Goal: Information Seeking & Learning: Learn about a topic

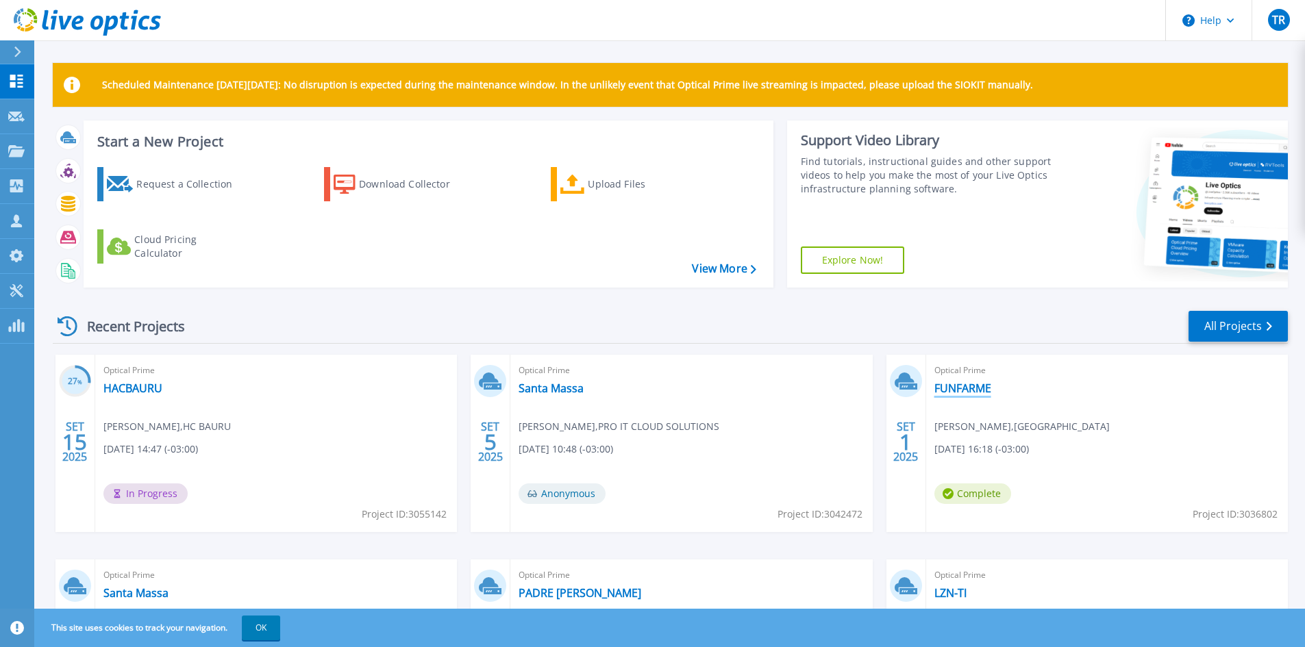
click at [960, 389] on link "FUNFARME" at bounding box center [962, 389] width 57 height 14
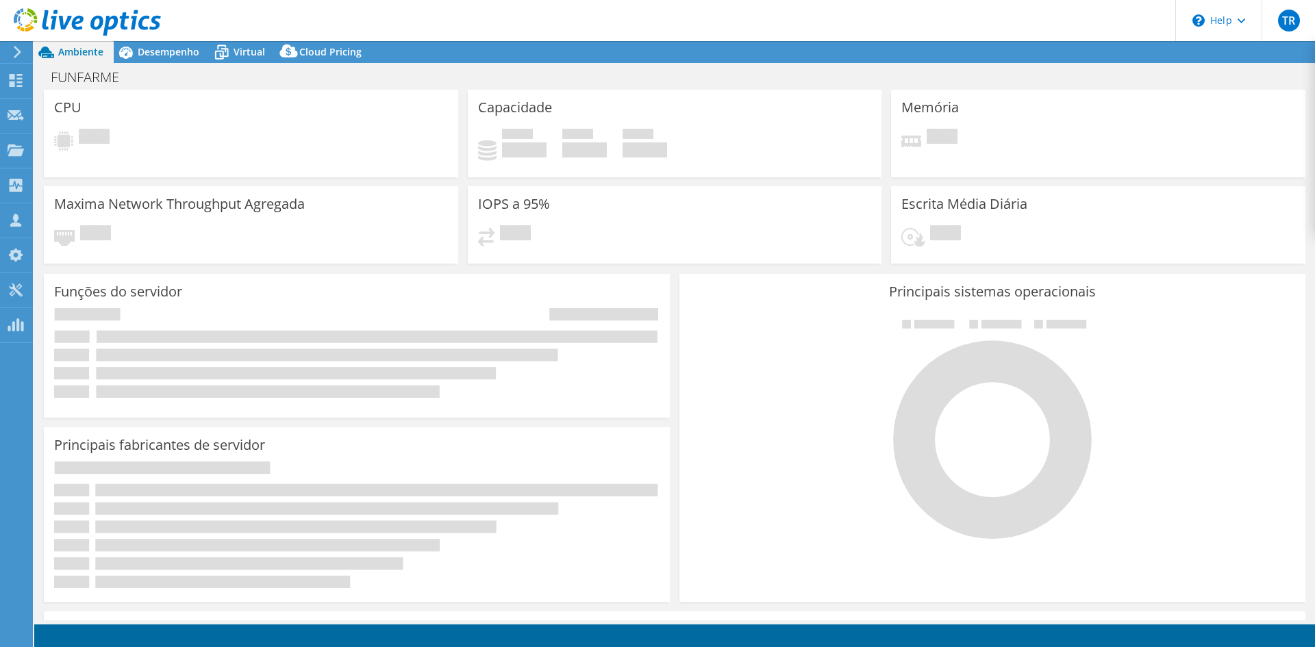
select select "SouthAmerica"
select select "USD"
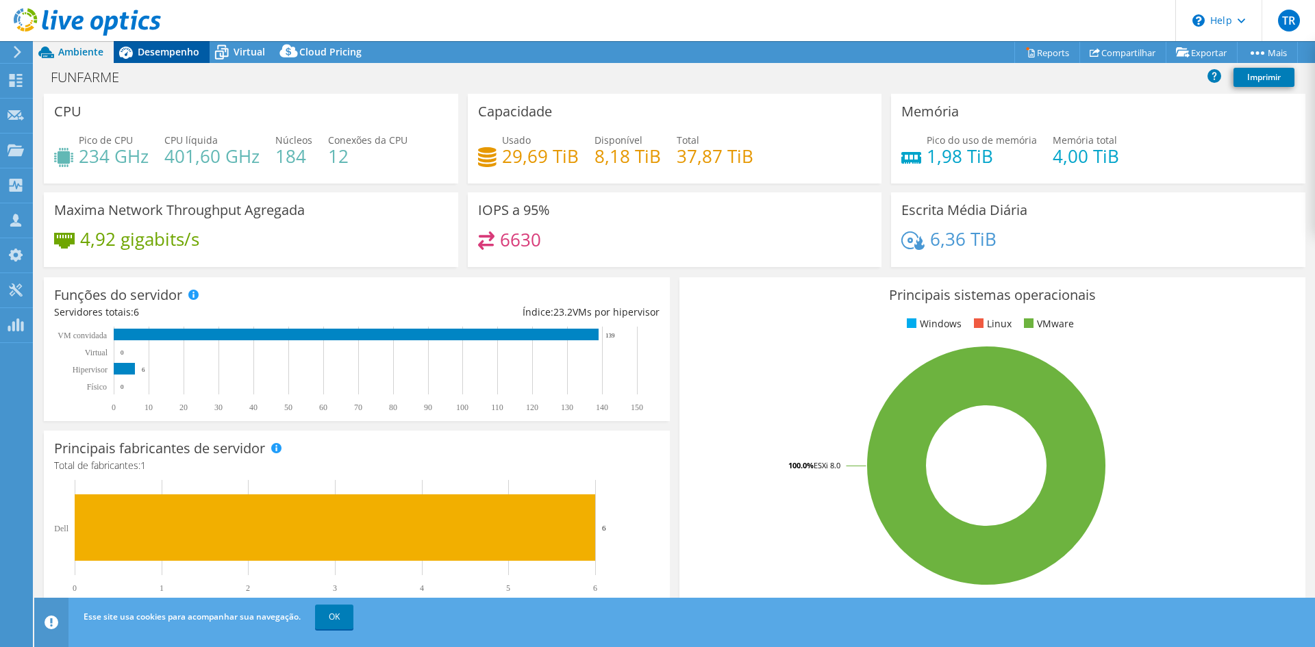
click at [160, 49] on span "Desempenho" at bounding box center [169, 51] width 62 height 13
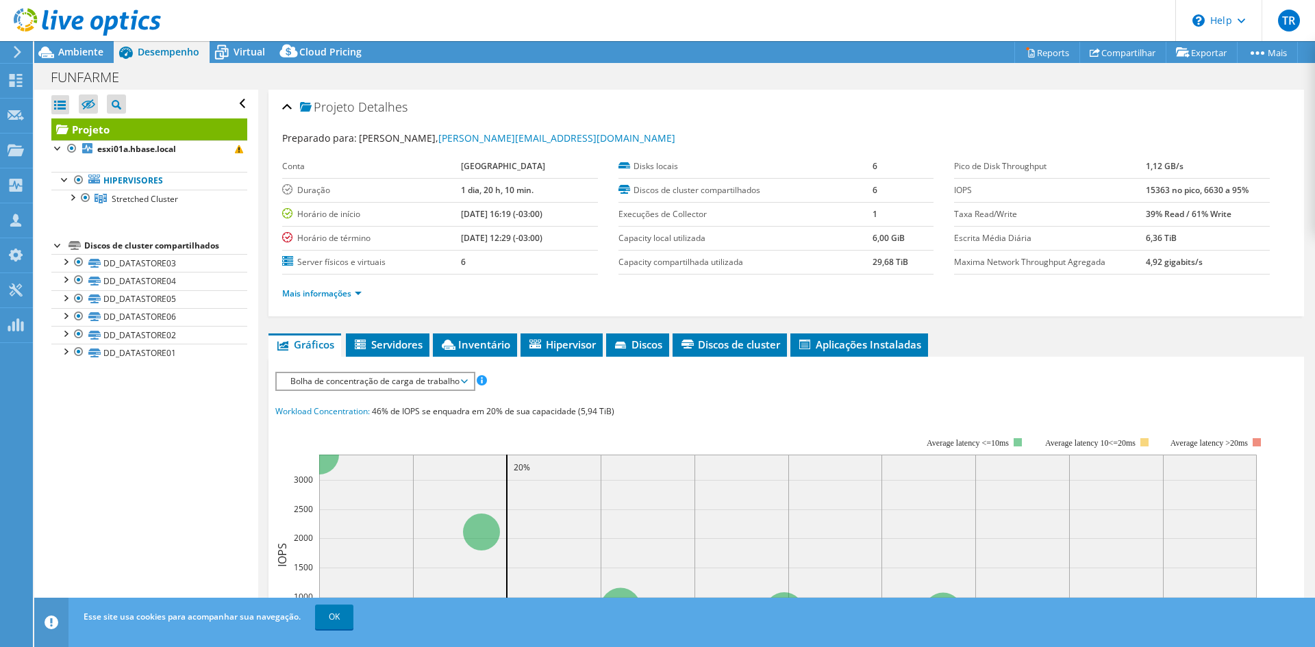
click at [176, 423] on div "Abrir Todos Fechar Todos Ocultar nós excluídos Filtro de árvore do projeto" at bounding box center [145, 355] width 223 height 531
click at [71, 65] on div "FUNFARME Imprimir" at bounding box center [674, 76] width 1281 height 25
click at [74, 52] on span "Ambiente" at bounding box center [80, 51] width 45 height 13
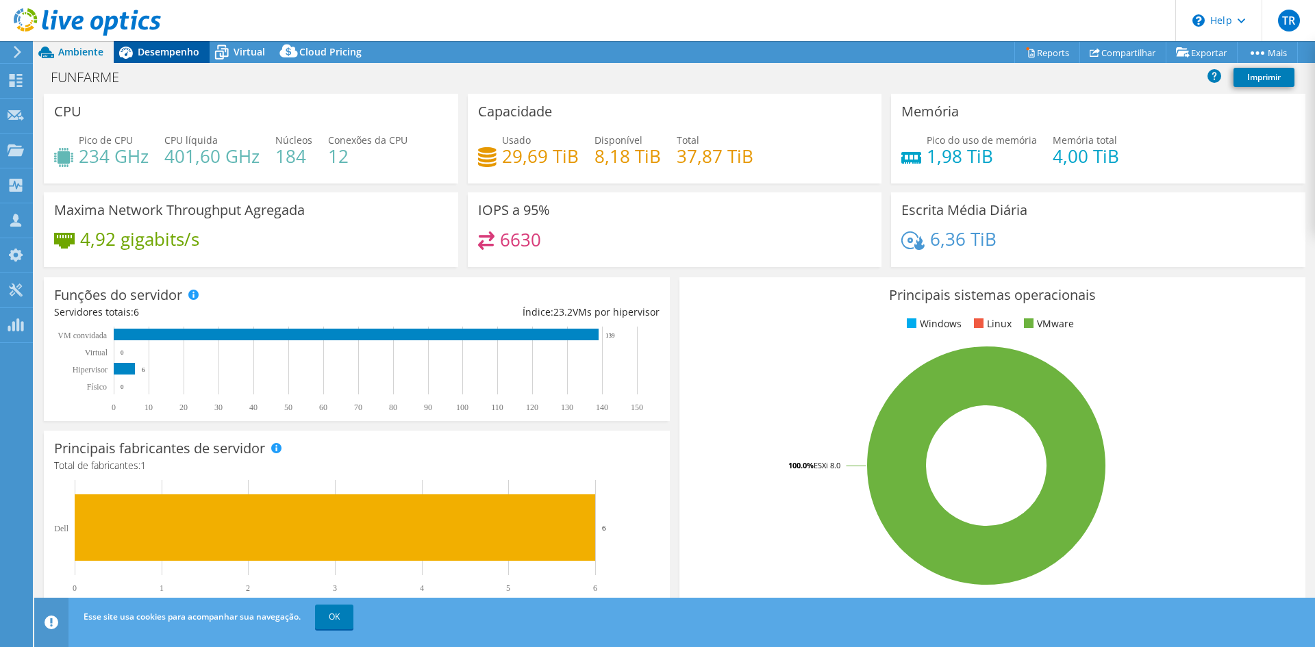
click at [153, 49] on span "Desempenho" at bounding box center [169, 51] width 62 height 13
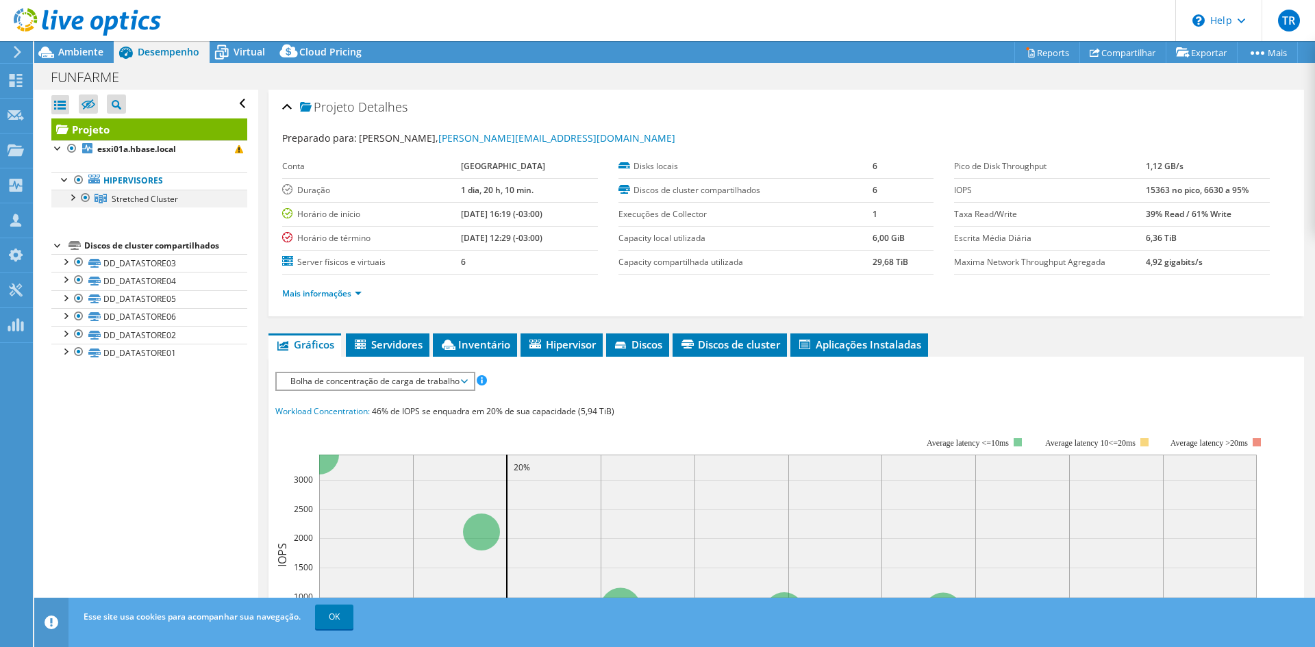
click at [70, 199] on div at bounding box center [72, 197] width 14 height 14
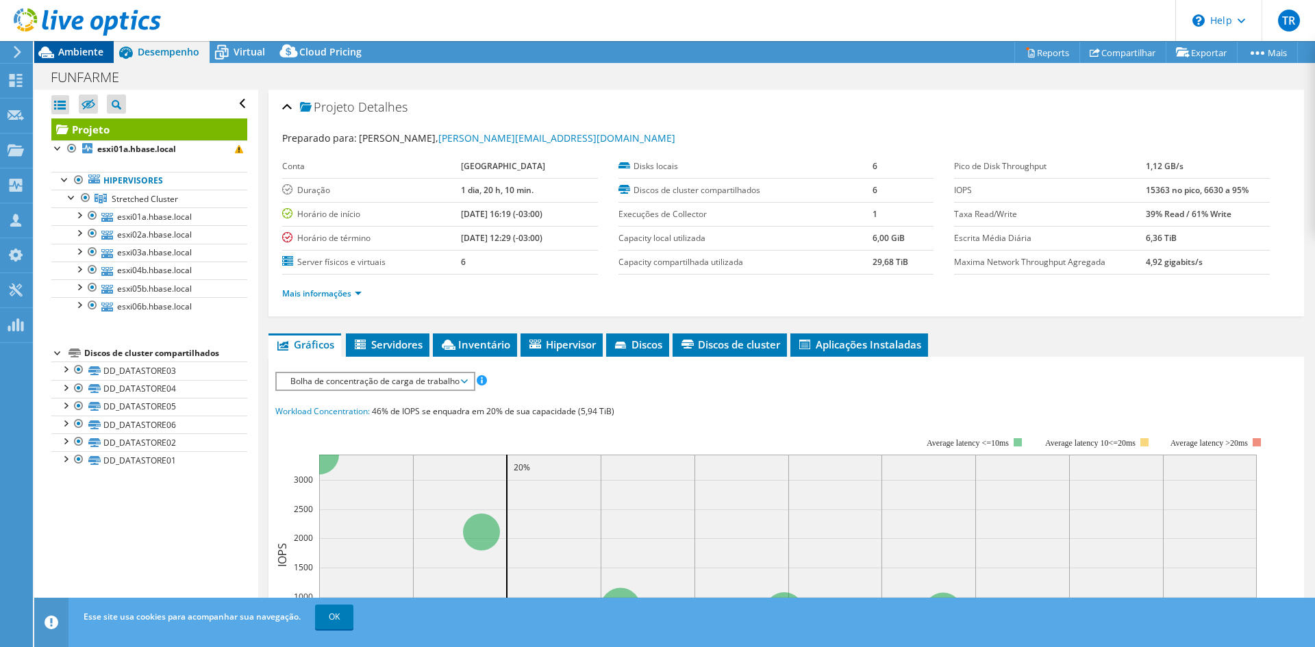
click at [78, 51] on span "Ambiente" at bounding box center [80, 51] width 45 height 13
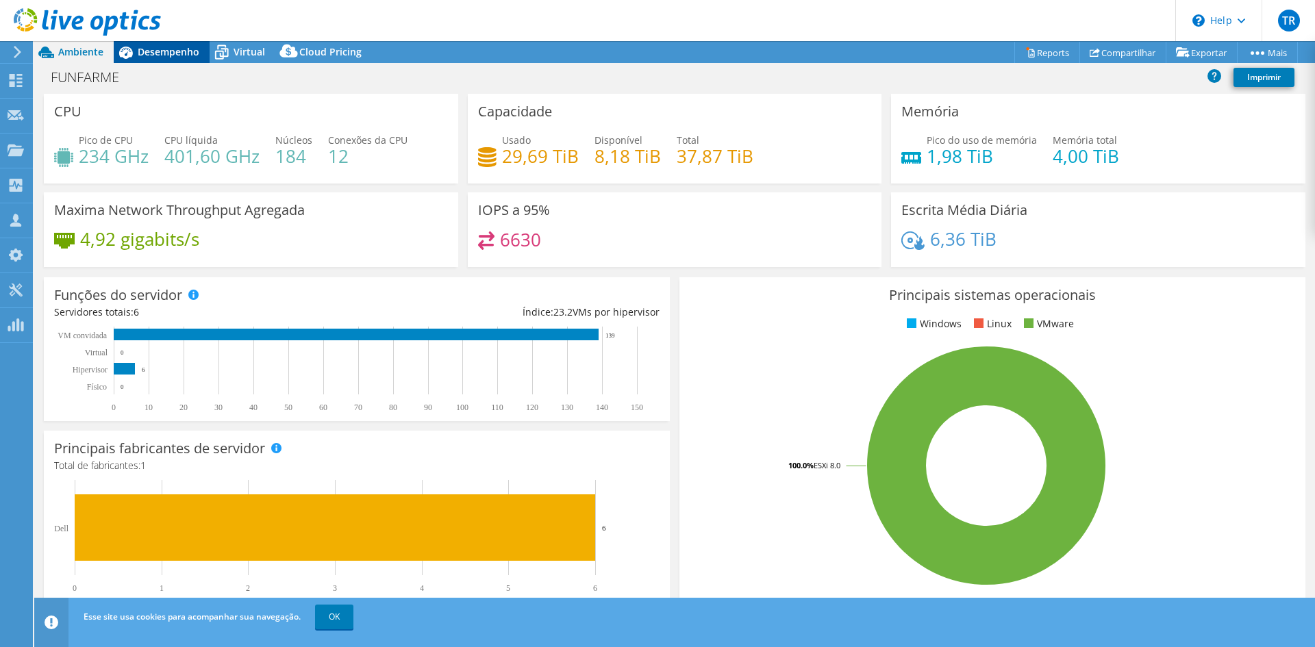
click at [171, 53] on span "Desempenho" at bounding box center [169, 51] width 62 height 13
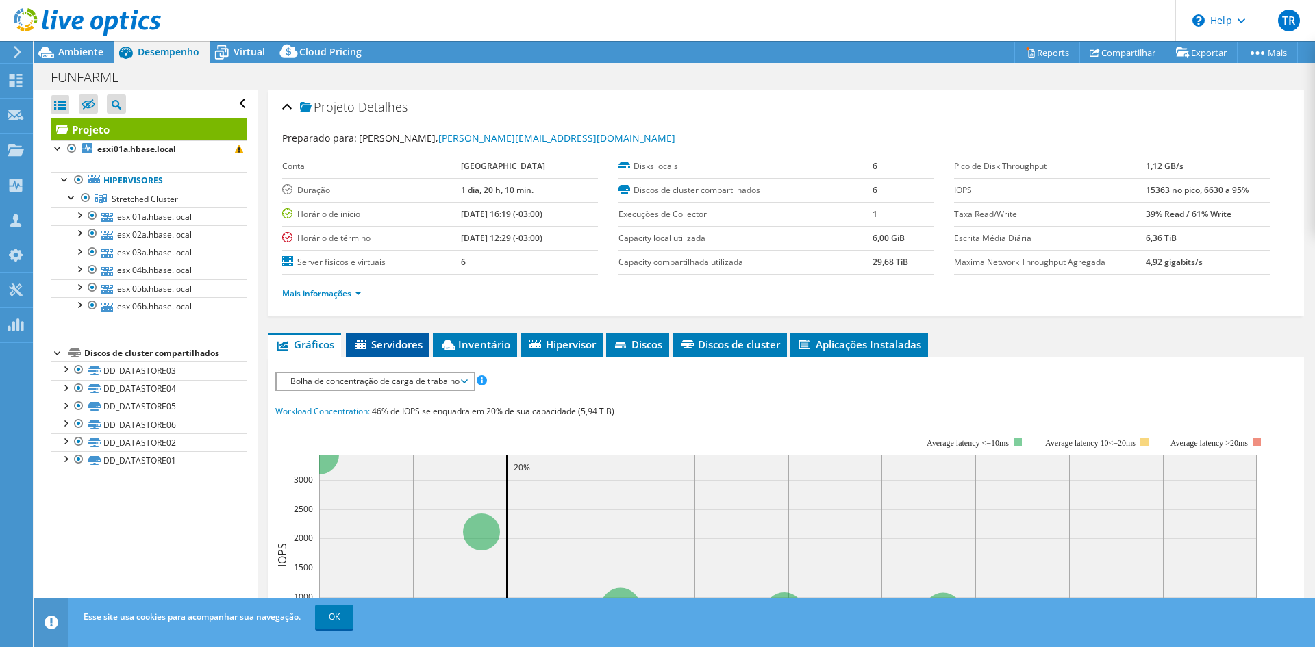
click at [393, 340] on span "Servidores" at bounding box center [388, 345] width 70 height 14
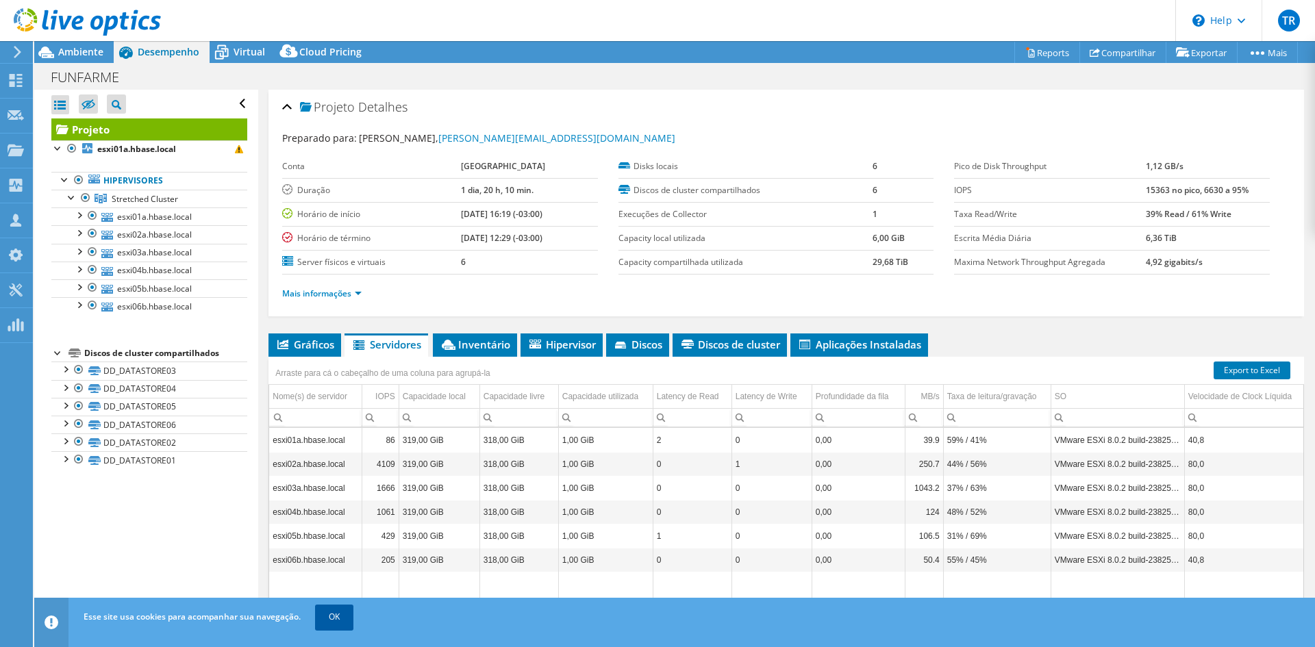
click at [317, 616] on link "OK" at bounding box center [334, 617] width 38 height 25
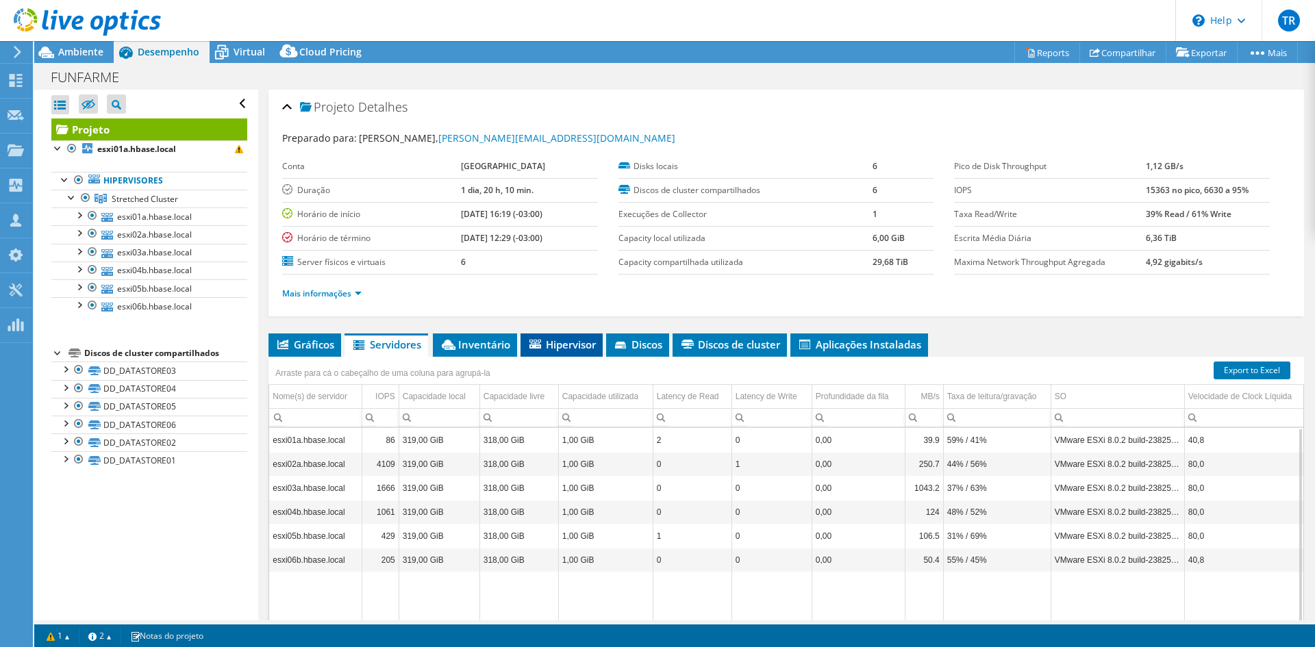
click at [571, 352] on li "Hipervisor" at bounding box center [562, 345] width 82 height 23
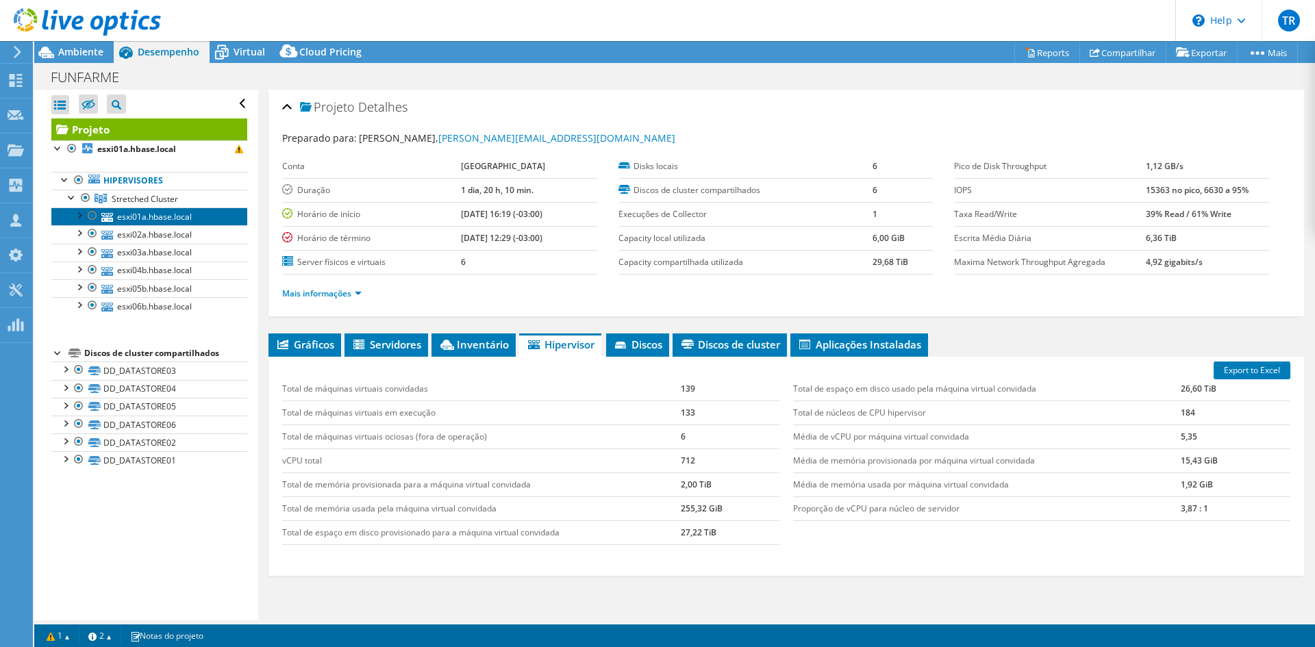
click at [153, 222] on link "esxi01a.hbase.local" at bounding box center [149, 217] width 196 height 18
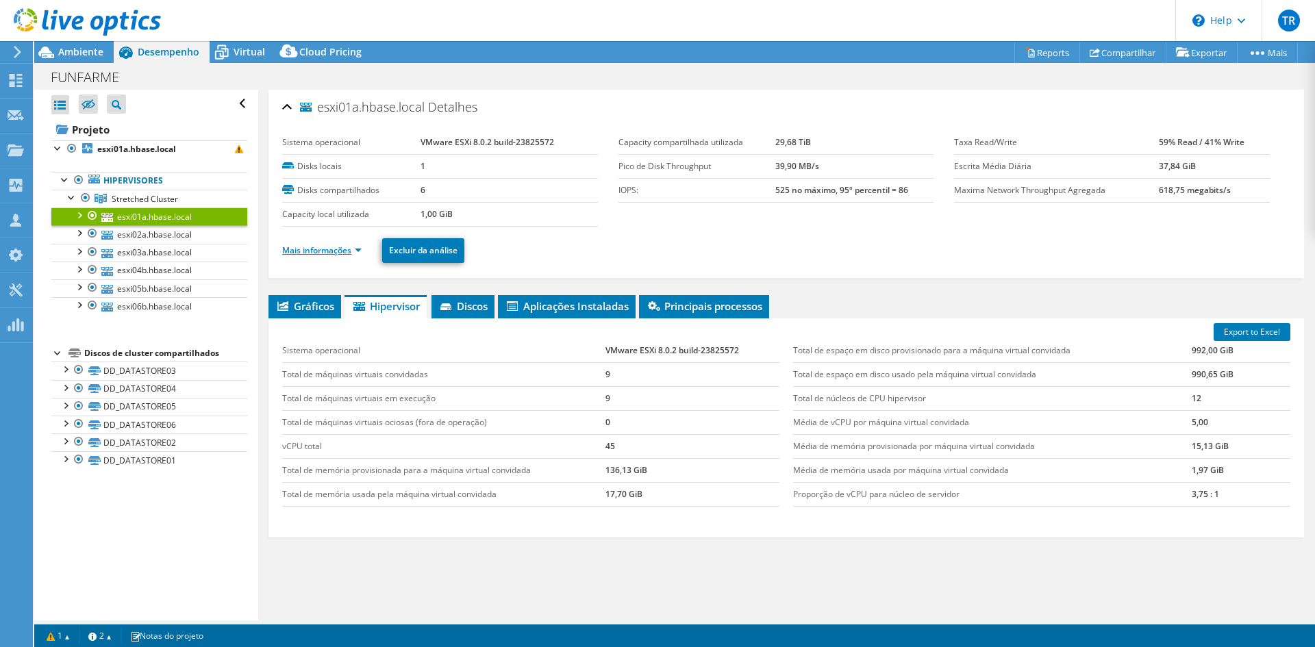
click at [333, 253] on link "Mais informações" at bounding box center [321, 251] width 79 height 12
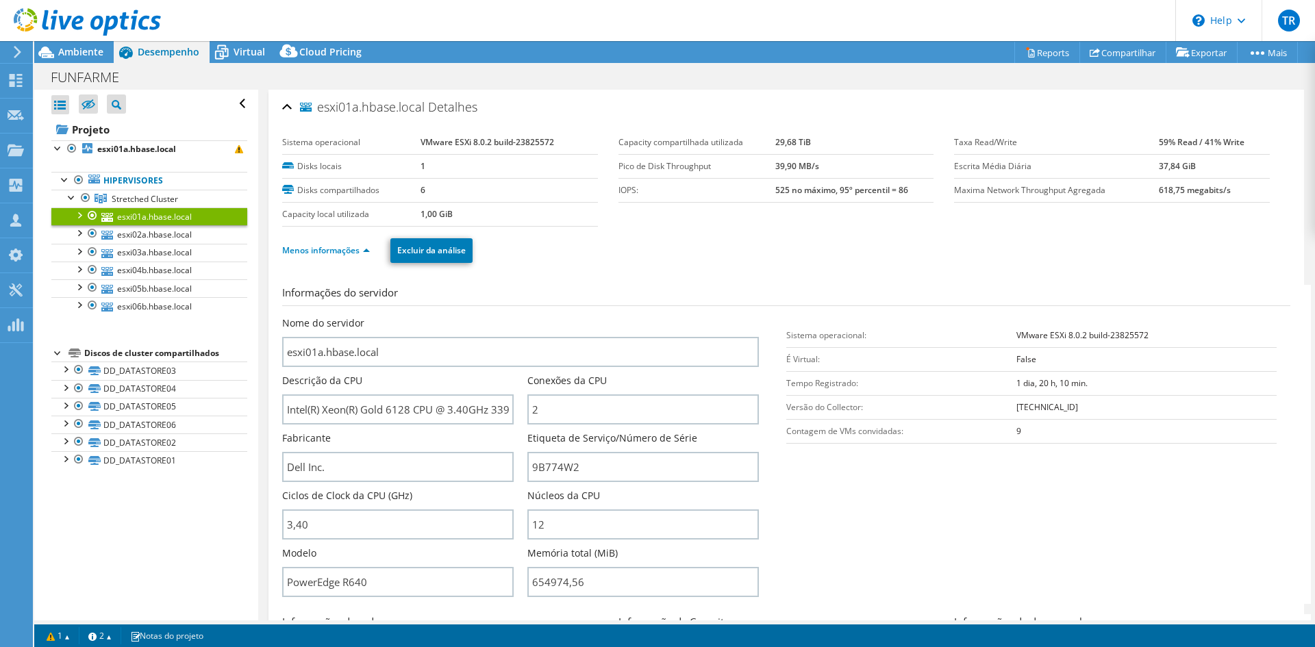
click at [289, 108] on div "esxi01a.hbase.local Detalhes" at bounding box center [786, 107] width 1008 height 29
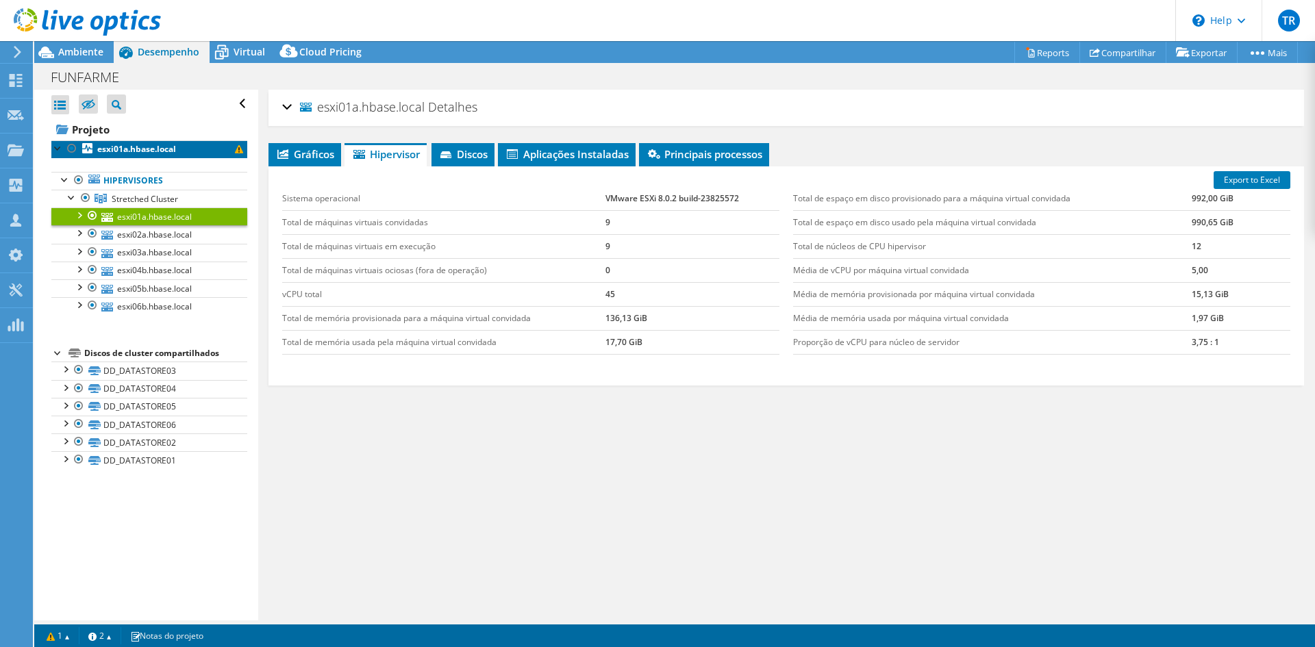
click at [123, 151] on b "esxi01a.hbase.local" at bounding box center [136, 149] width 79 height 12
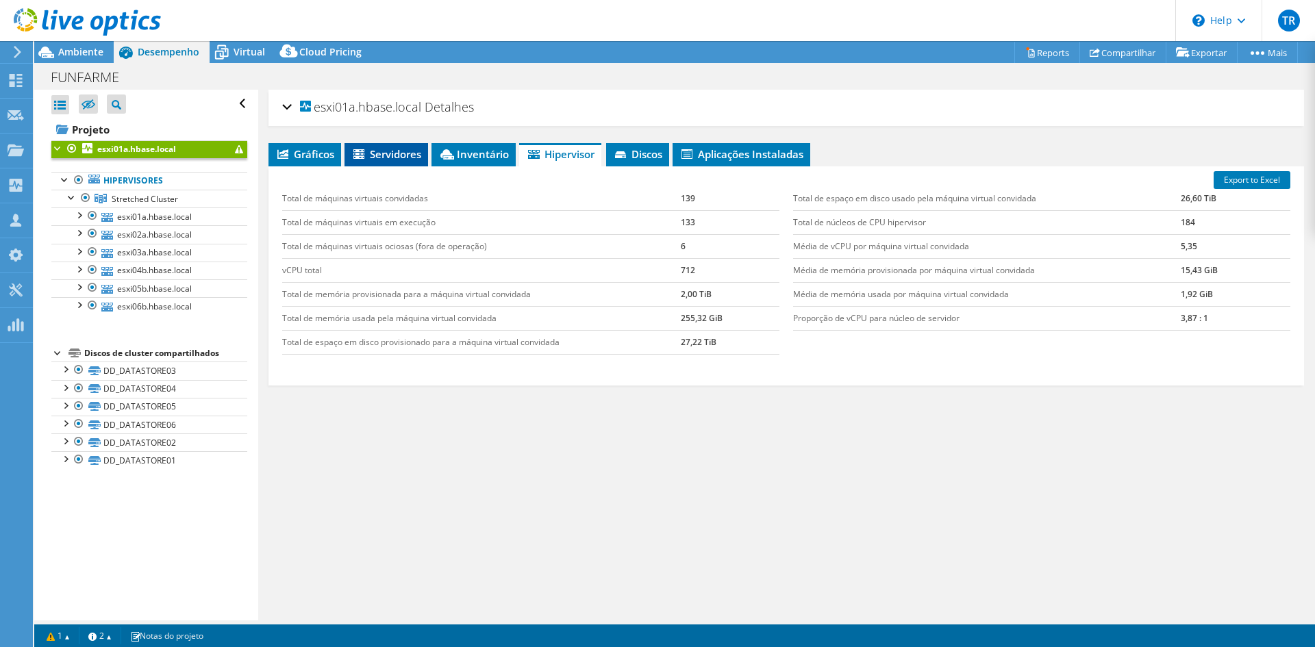
click at [395, 152] on span "Servidores" at bounding box center [386, 154] width 70 height 14
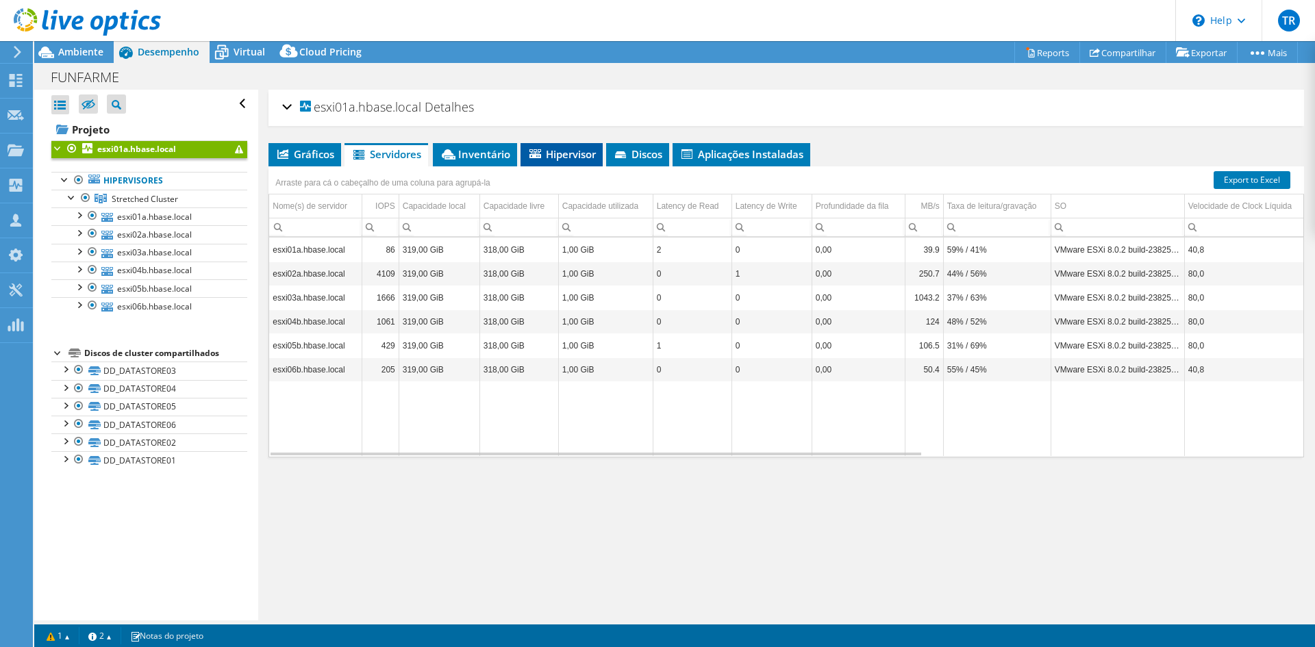
click at [549, 149] on span "Hipervisor" at bounding box center [561, 154] width 69 height 14
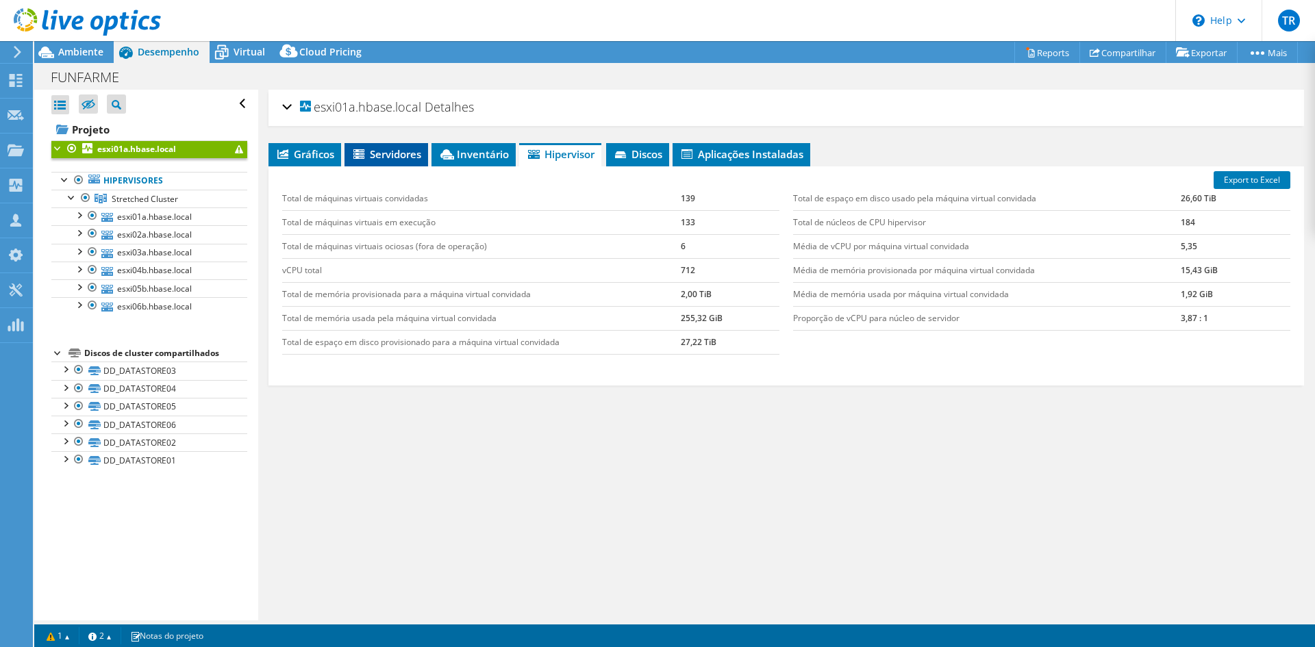
click at [375, 147] on li "Servidores" at bounding box center [387, 154] width 84 height 23
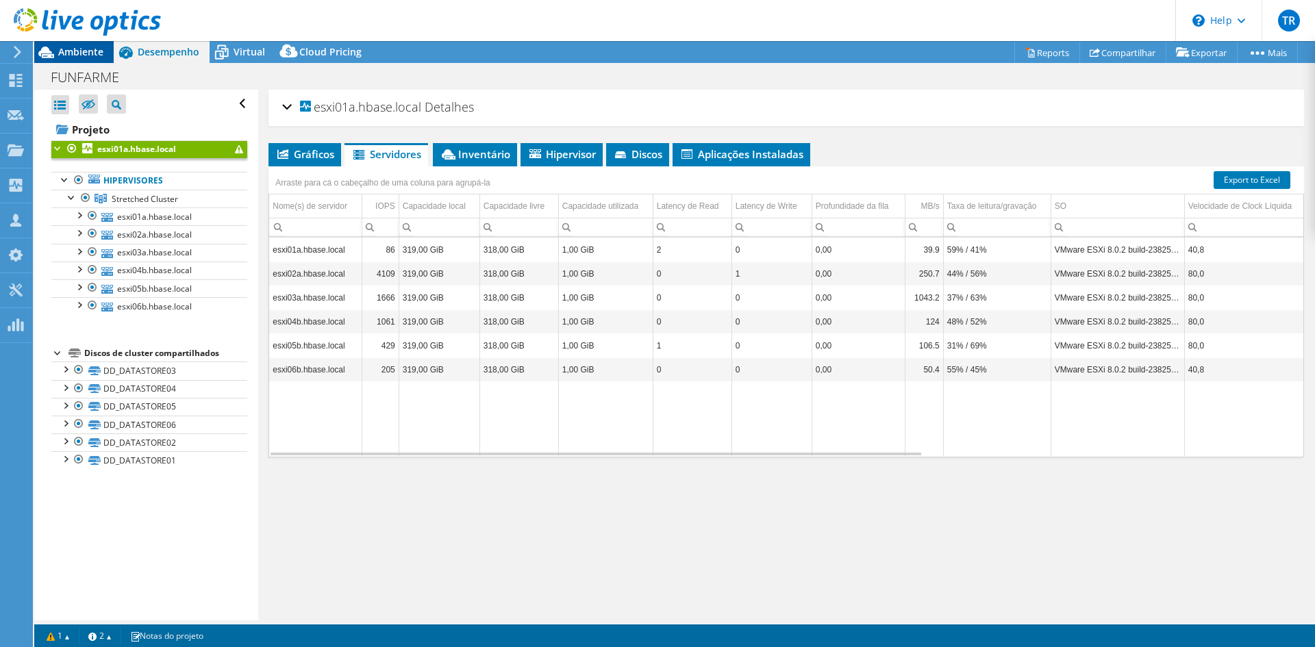
click at [73, 47] on span "Ambiente" at bounding box center [80, 51] width 45 height 13
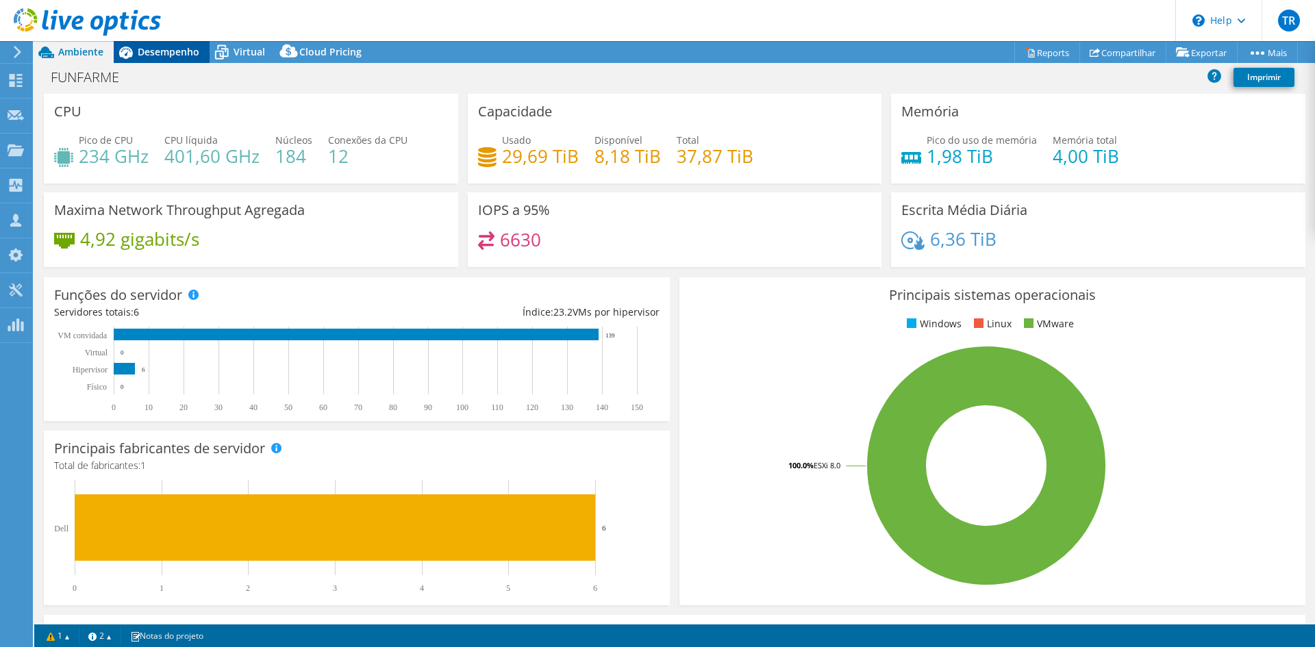
click at [162, 53] on span "Desempenho" at bounding box center [169, 51] width 62 height 13
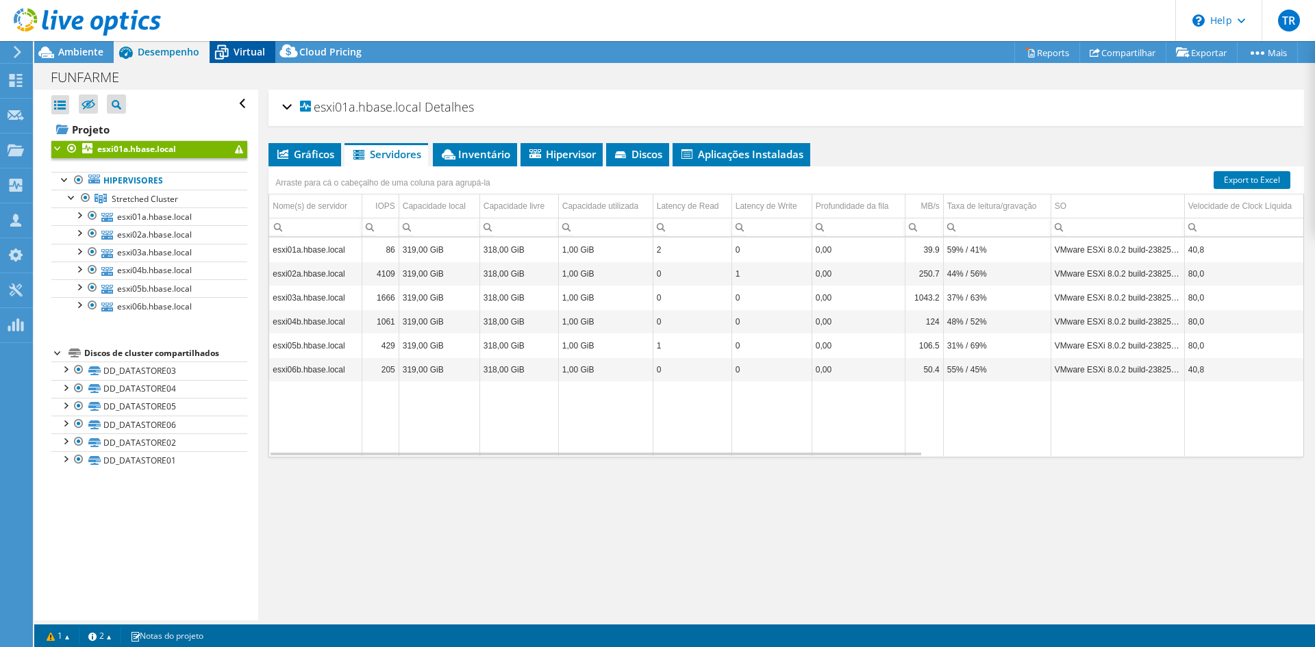
click at [239, 50] on span "Virtual" at bounding box center [250, 51] width 32 height 13
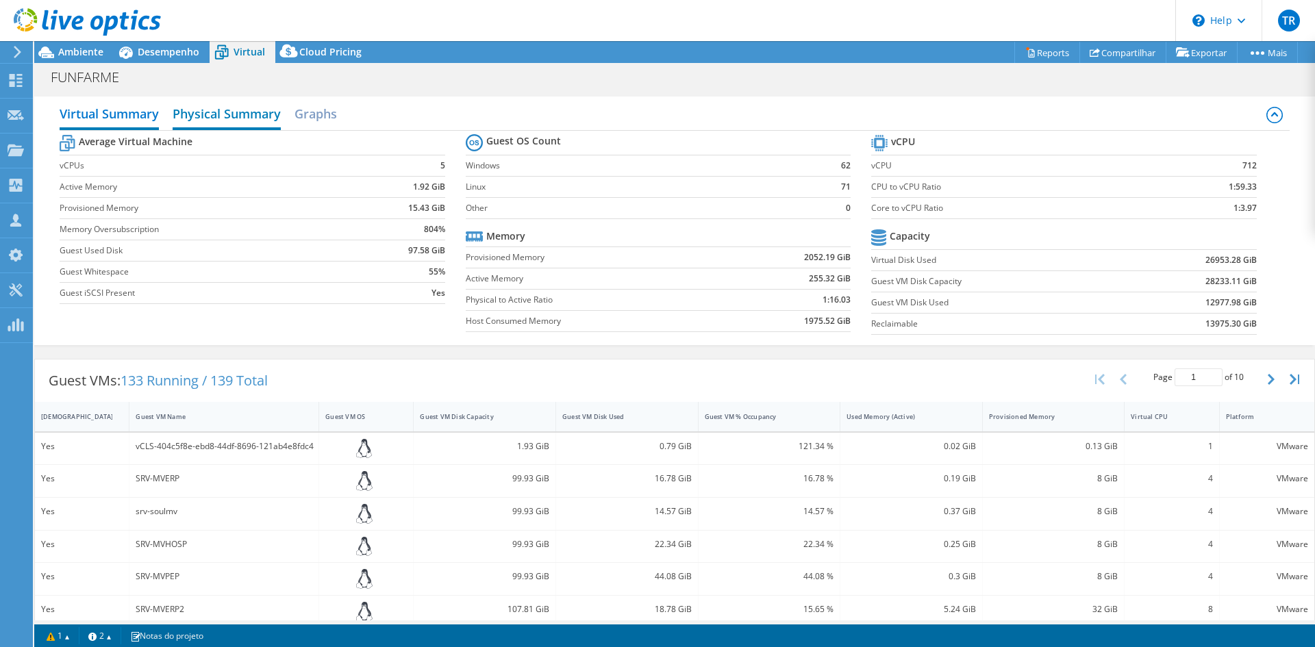
click at [218, 117] on h2 "Physical Summary" at bounding box center [227, 115] width 108 height 30
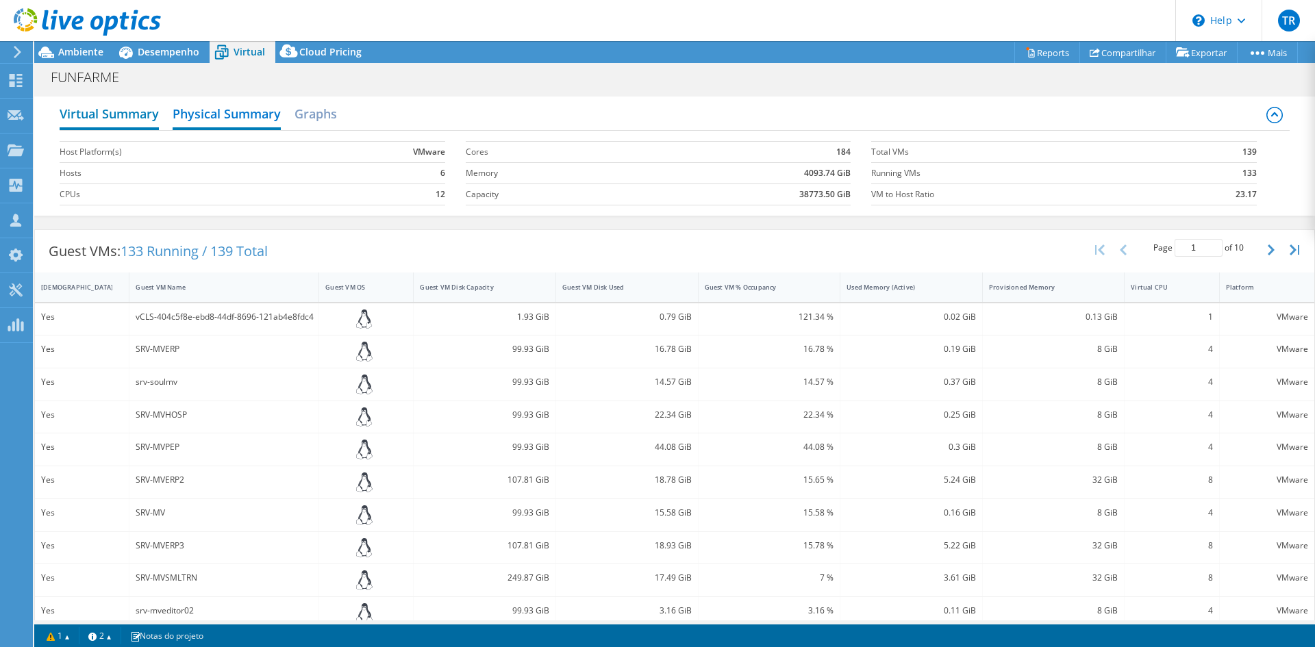
click at [134, 115] on h2 "Virtual Summary" at bounding box center [109, 115] width 99 height 30
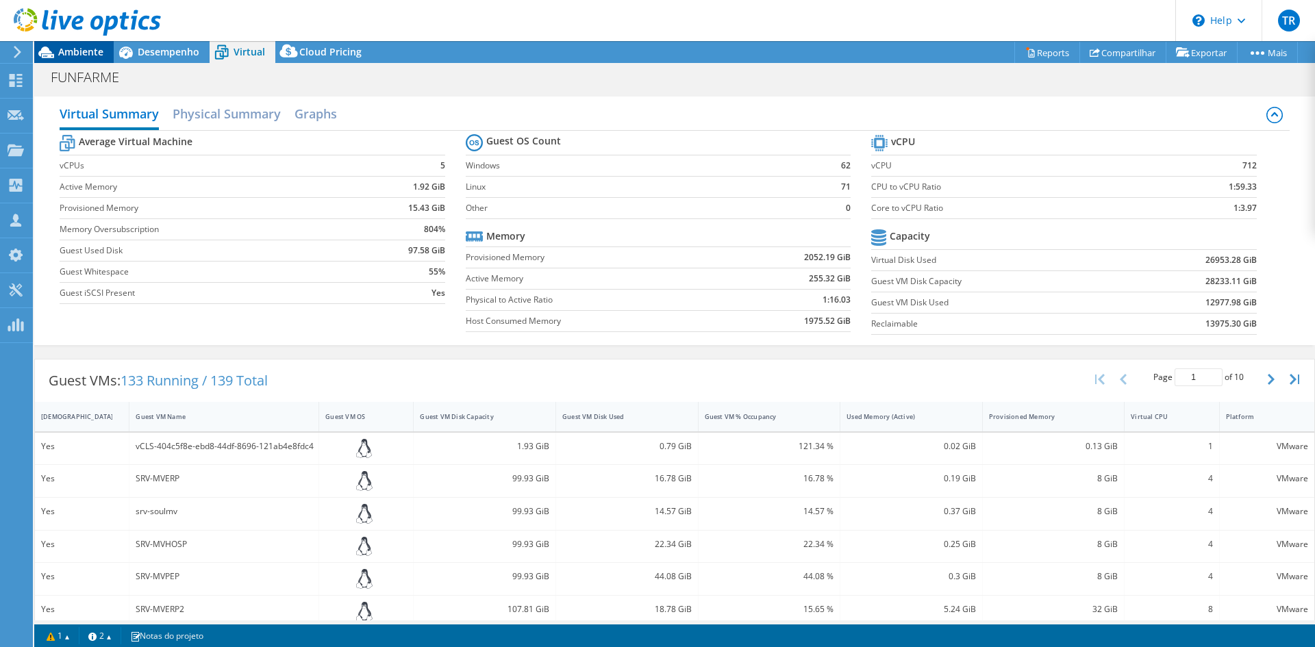
click at [90, 53] on span "Ambiente" at bounding box center [80, 51] width 45 height 13
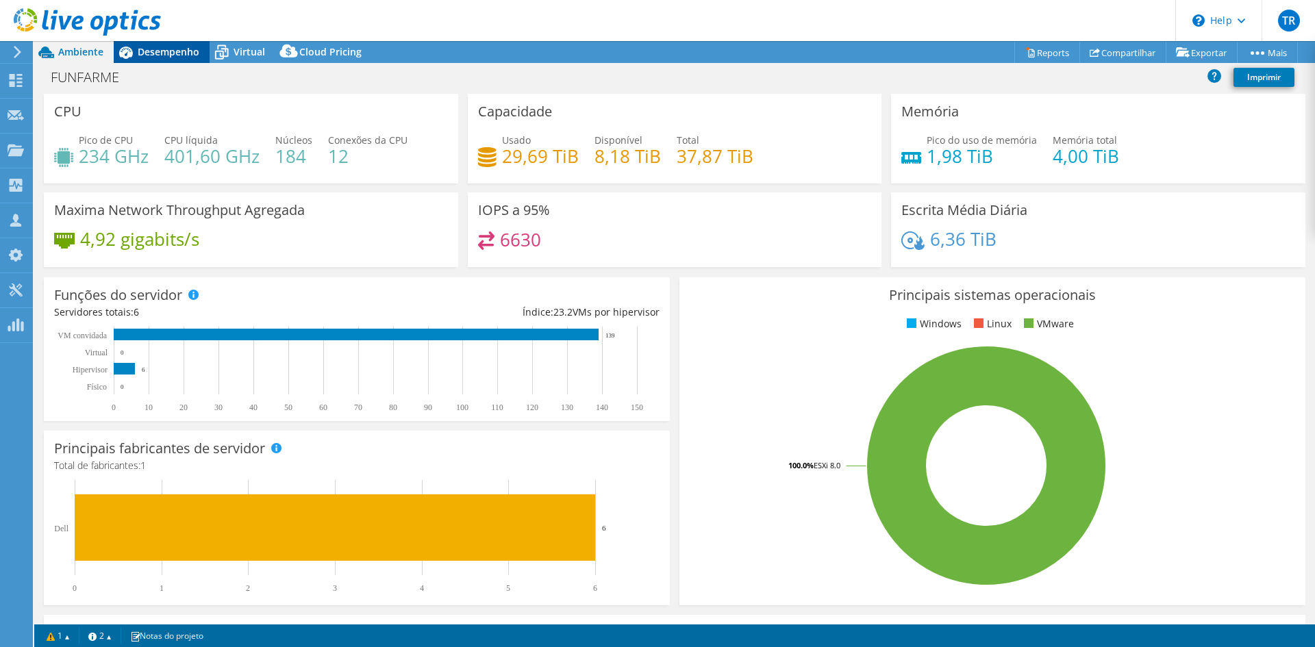
click at [173, 48] on span "Desempenho" at bounding box center [169, 51] width 62 height 13
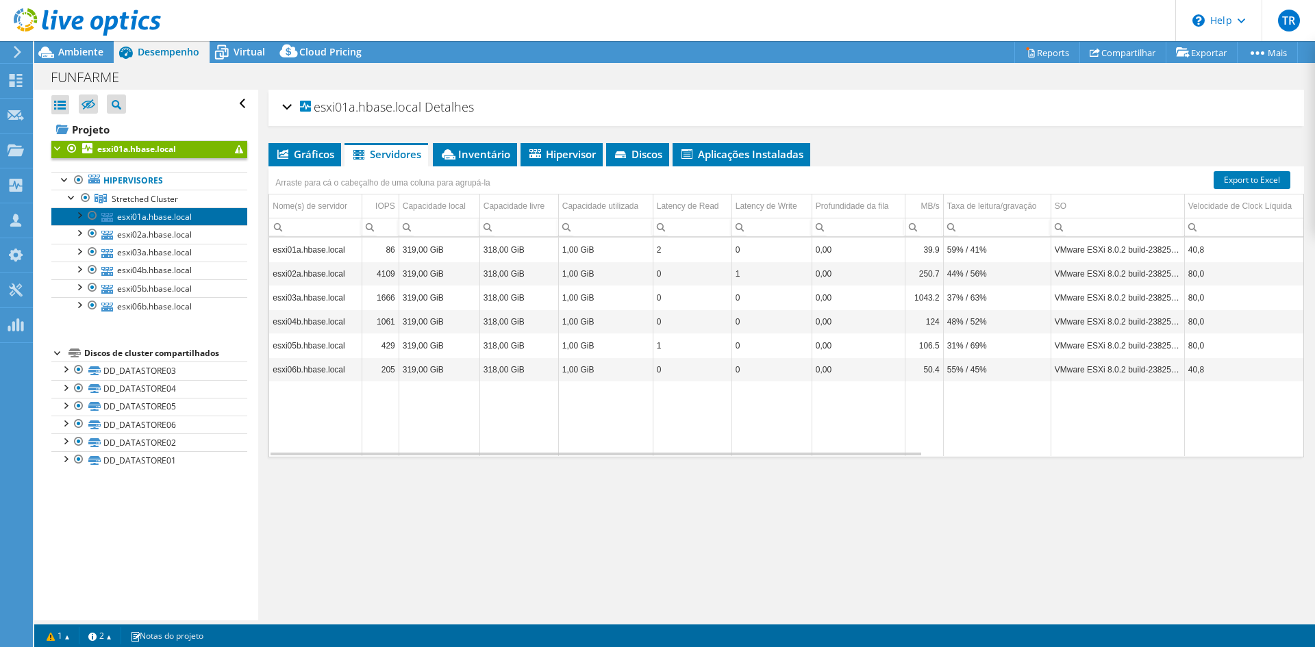
click at [139, 218] on link "esxi01a.hbase.local" at bounding box center [149, 217] width 196 height 18
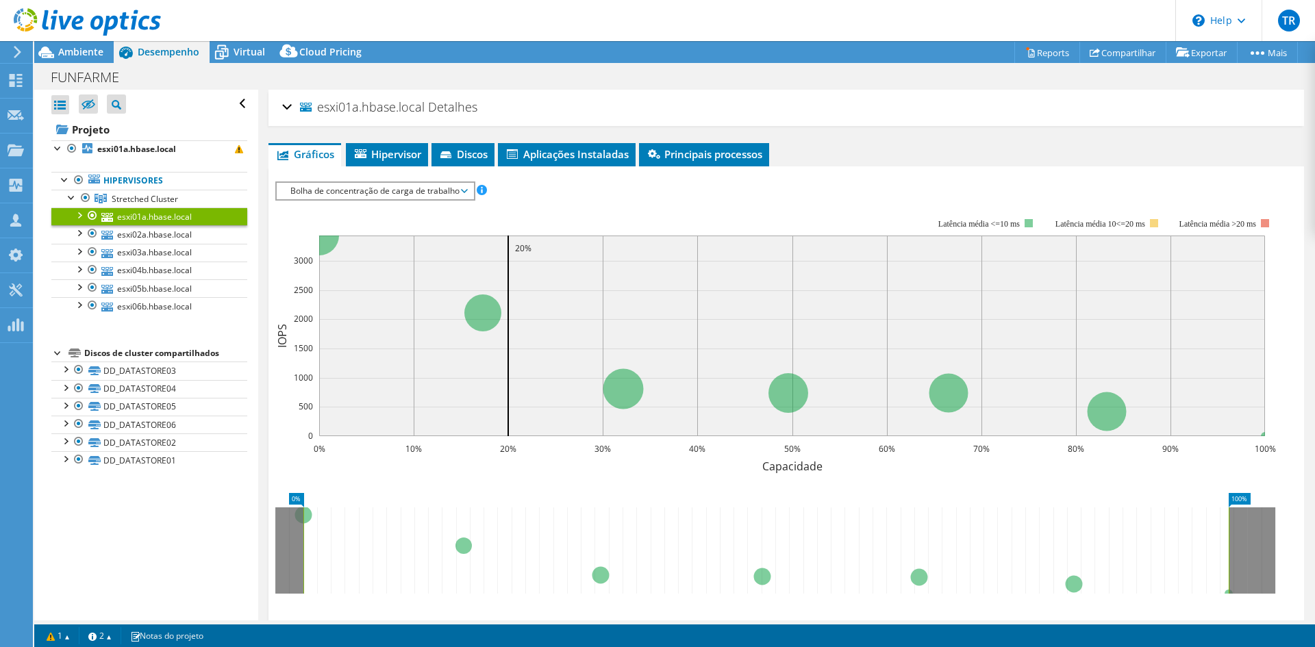
click at [288, 108] on div "esxi01a.hbase.local Detalhes" at bounding box center [786, 107] width 1008 height 29
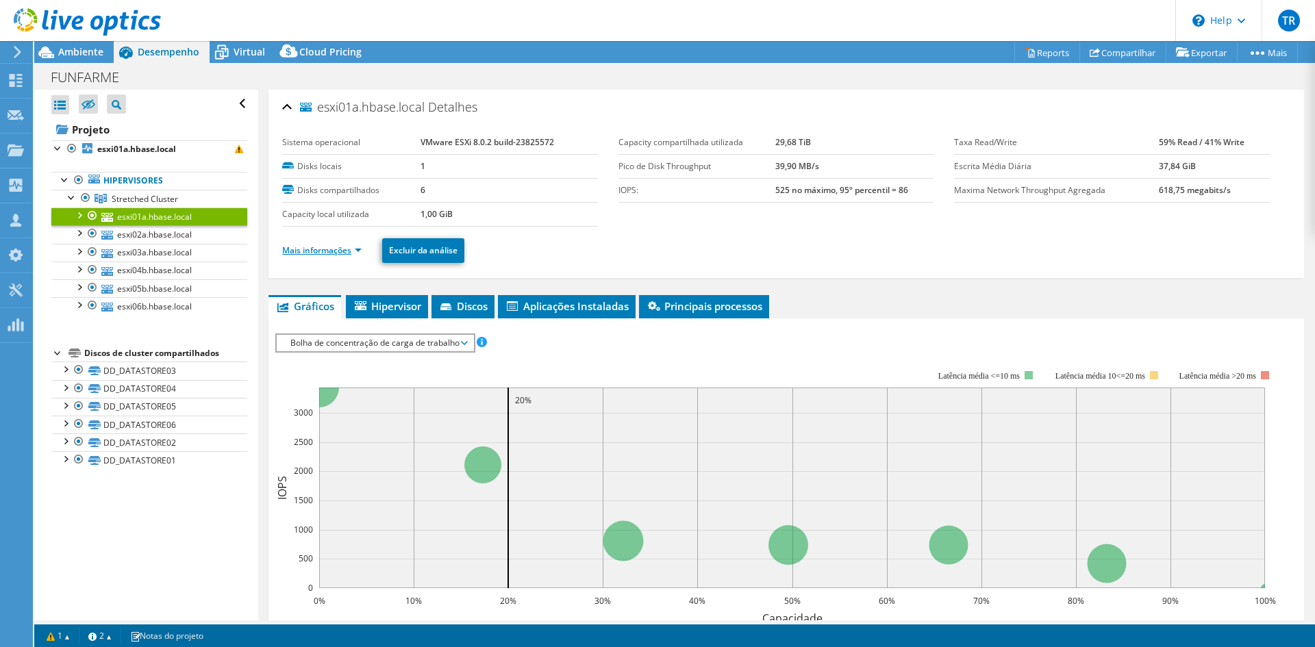
click at [342, 249] on link "Mais informações" at bounding box center [321, 251] width 79 height 12
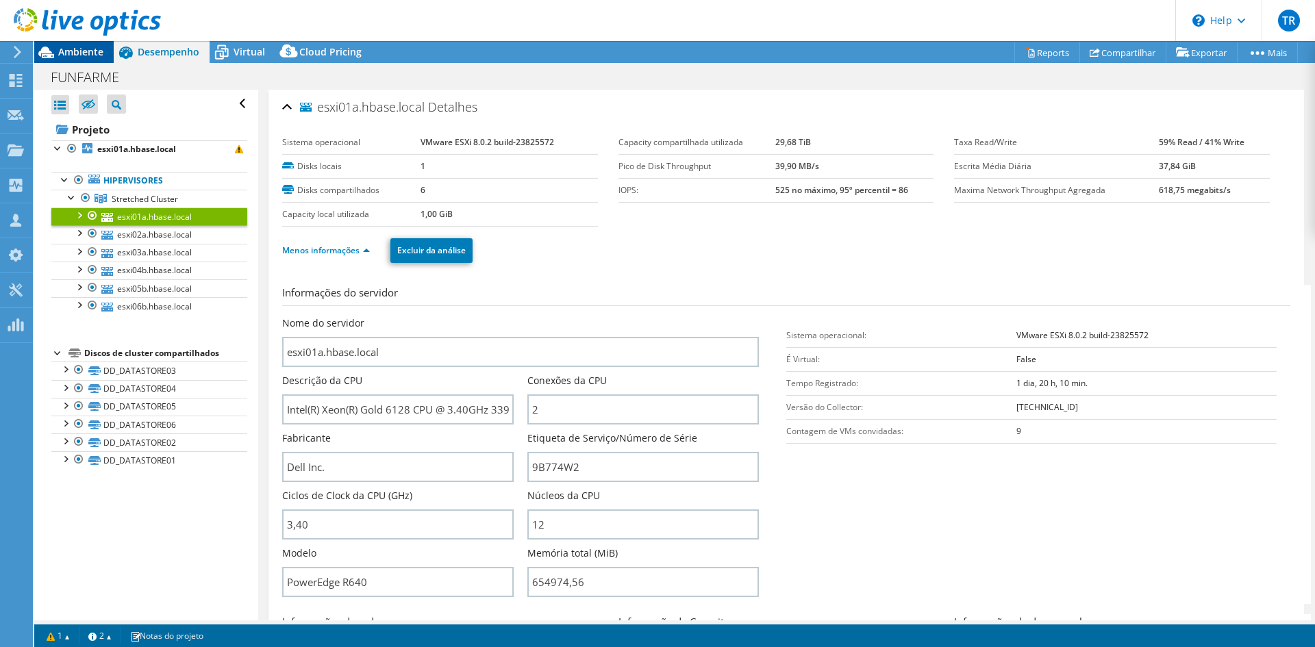
click at [78, 56] on span "Ambiente" at bounding box center [80, 51] width 45 height 13
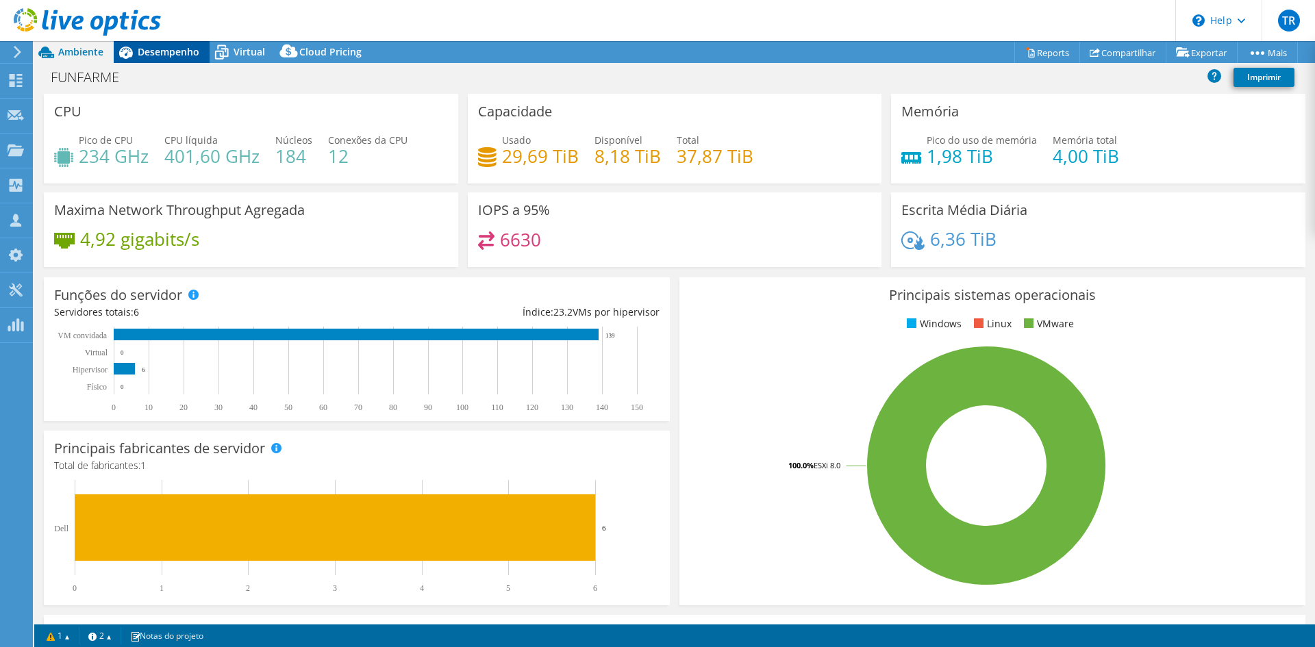
click at [155, 53] on span "Desempenho" at bounding box center [169, 51] width 62 height 13
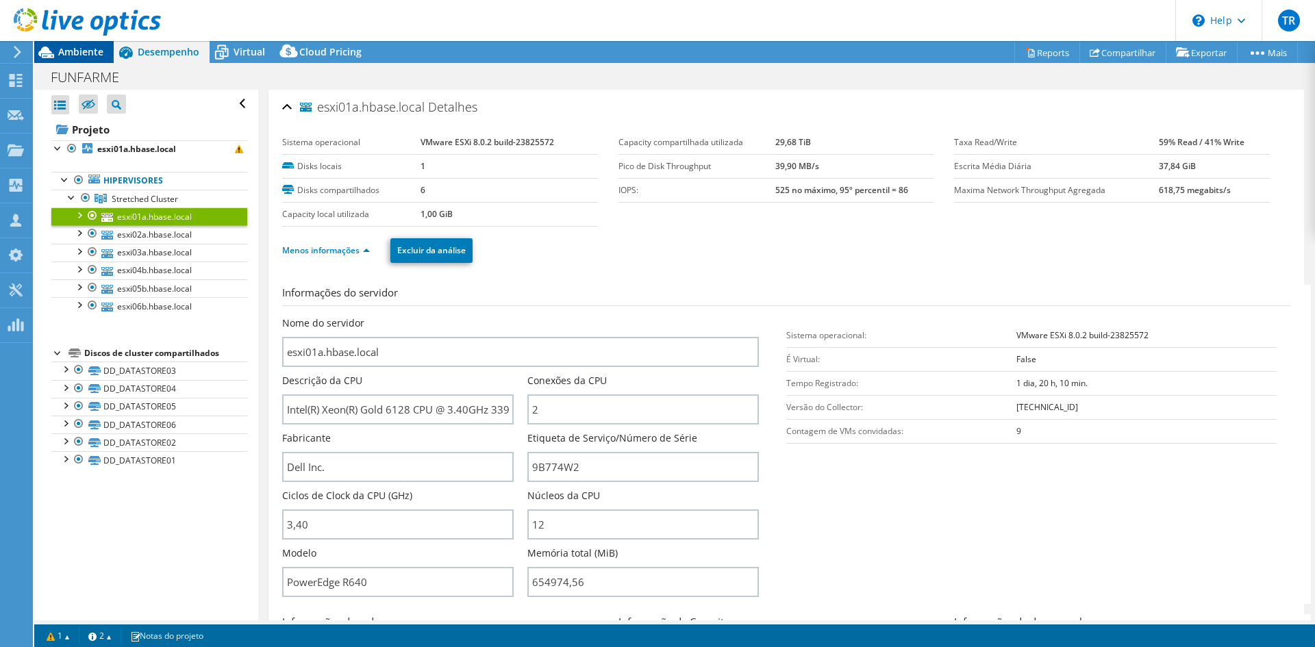
click at [86, 54] on span "Ambiente" at bounding box center [80, 51] width 45 height 13
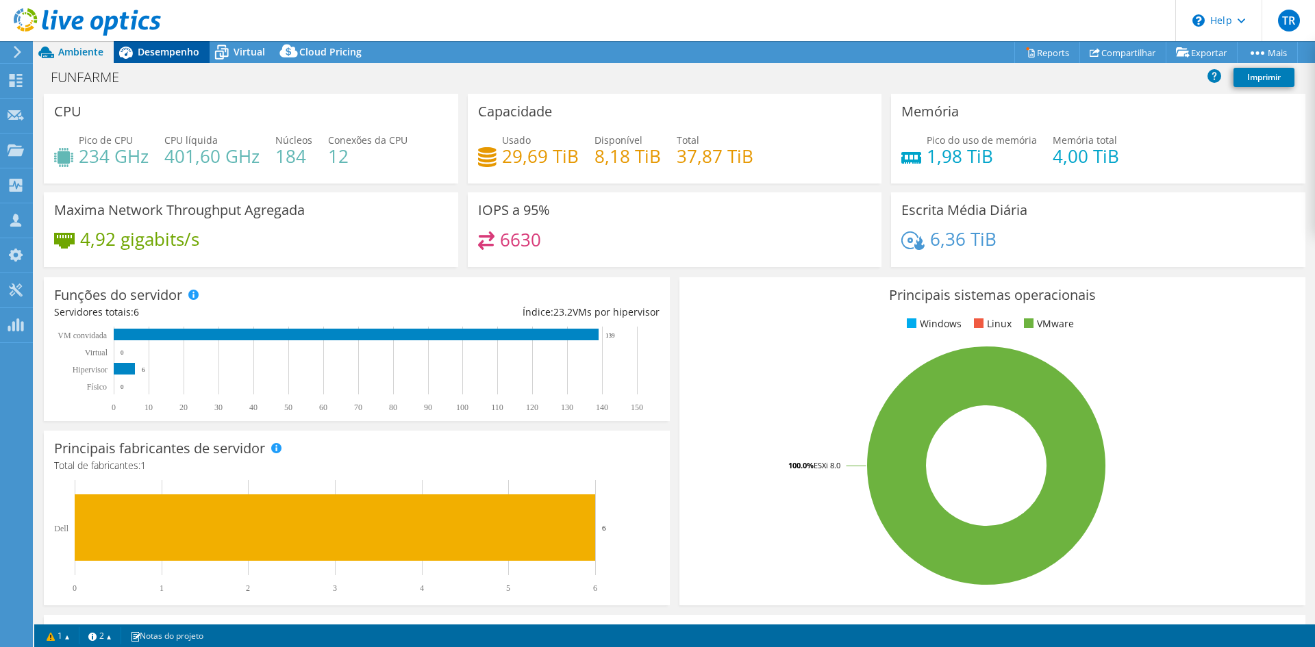
click at [154, 55] on span "Desempenho" at bounding box center [169, 51] width 62 height 13
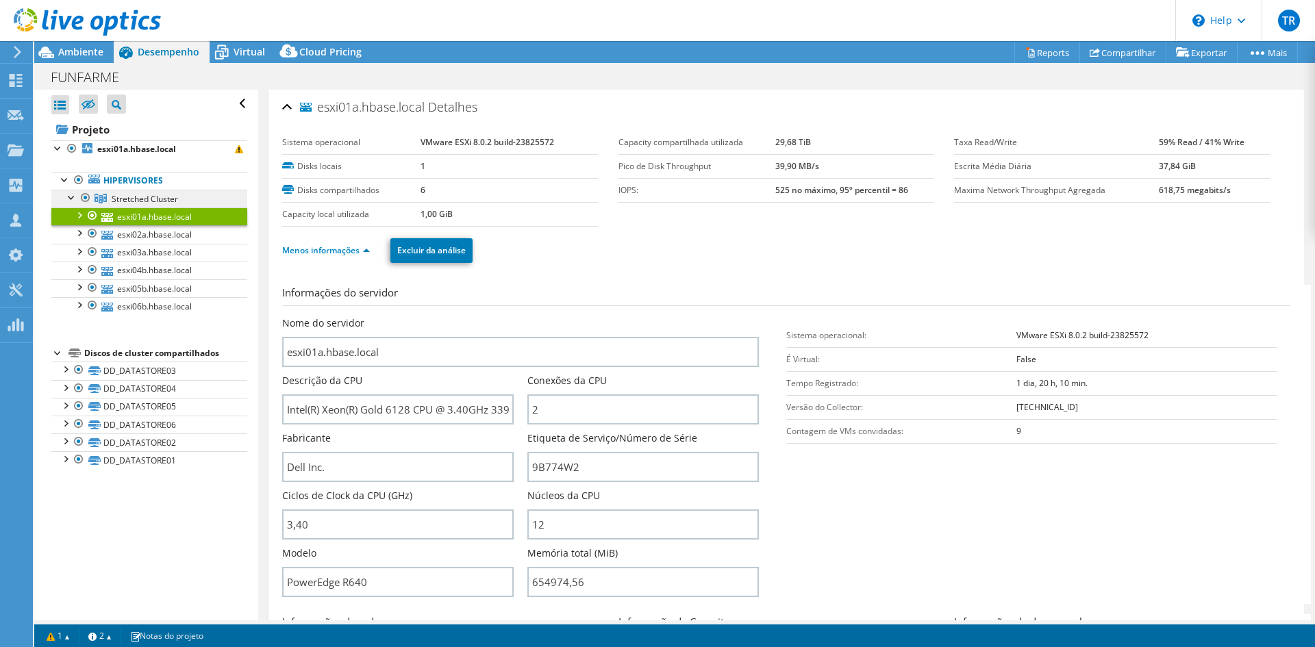
click at [137, 195] on span "Stretched Cluster" at bounding box center [145, 199] width 66 height 12
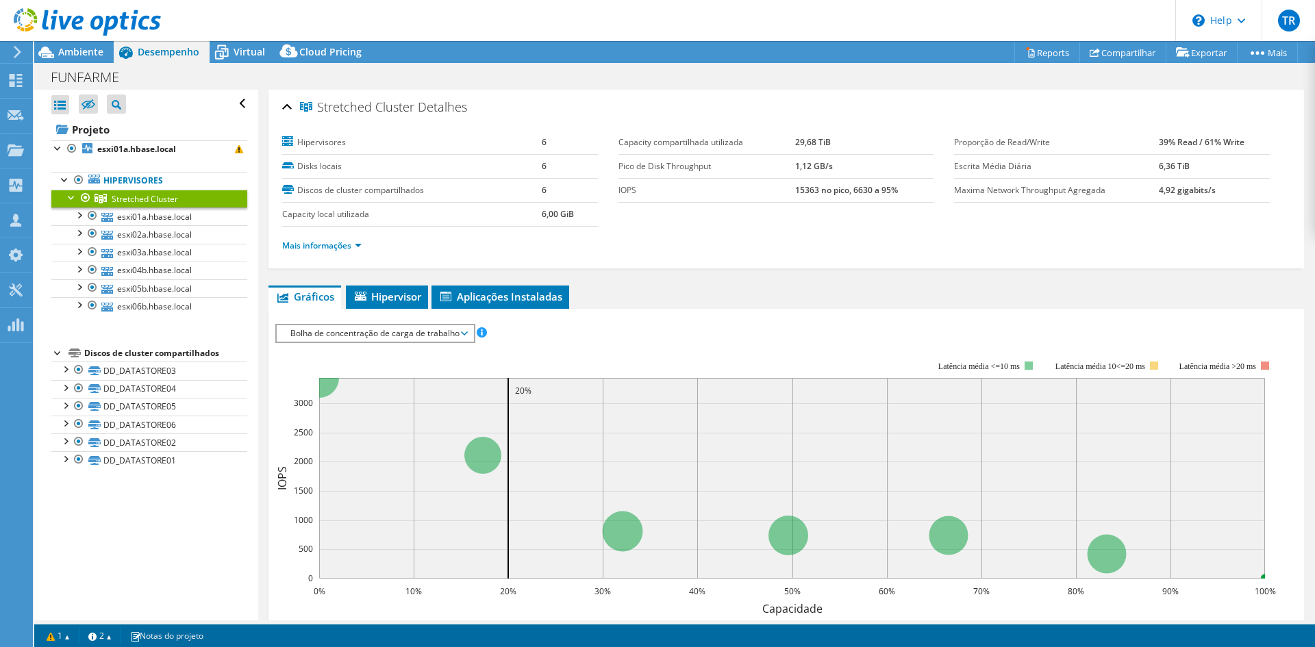
click at [387, 340] on span "Bolha de concentração de carga de trabalho" at bounding box center [375, 333] width 183 height 16
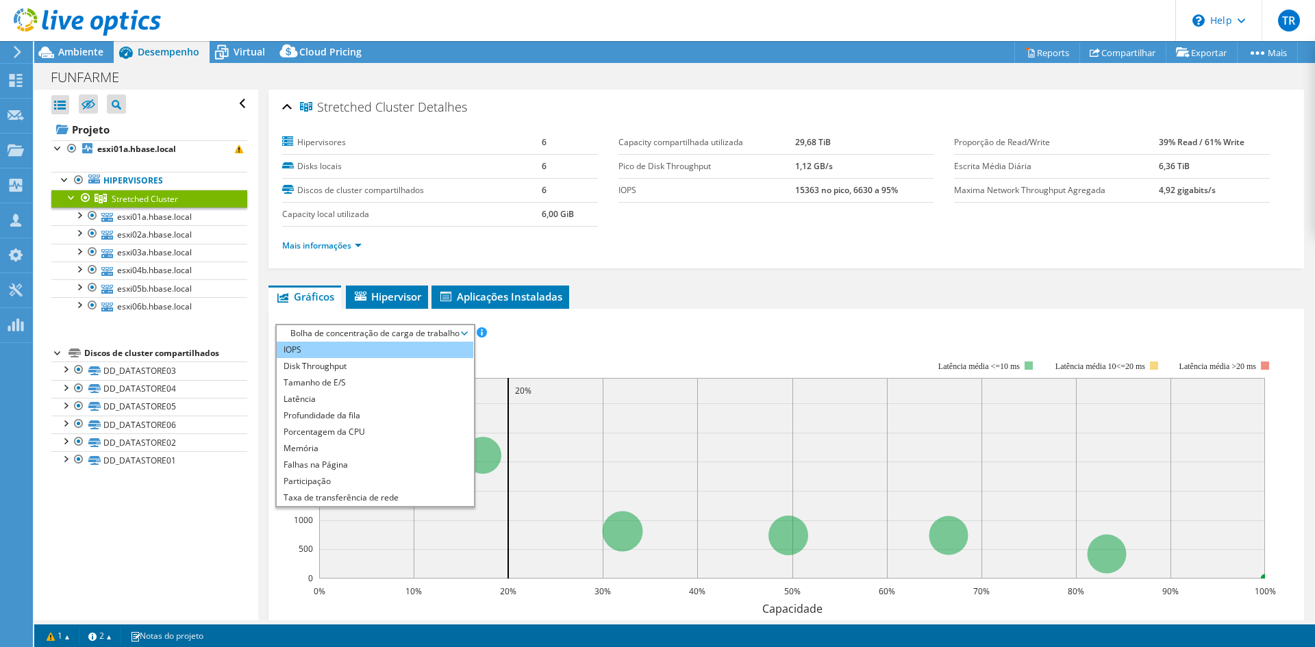
click at [328, 348] on li "IOPS" at bounding box center [375, 350] width 197 height 16
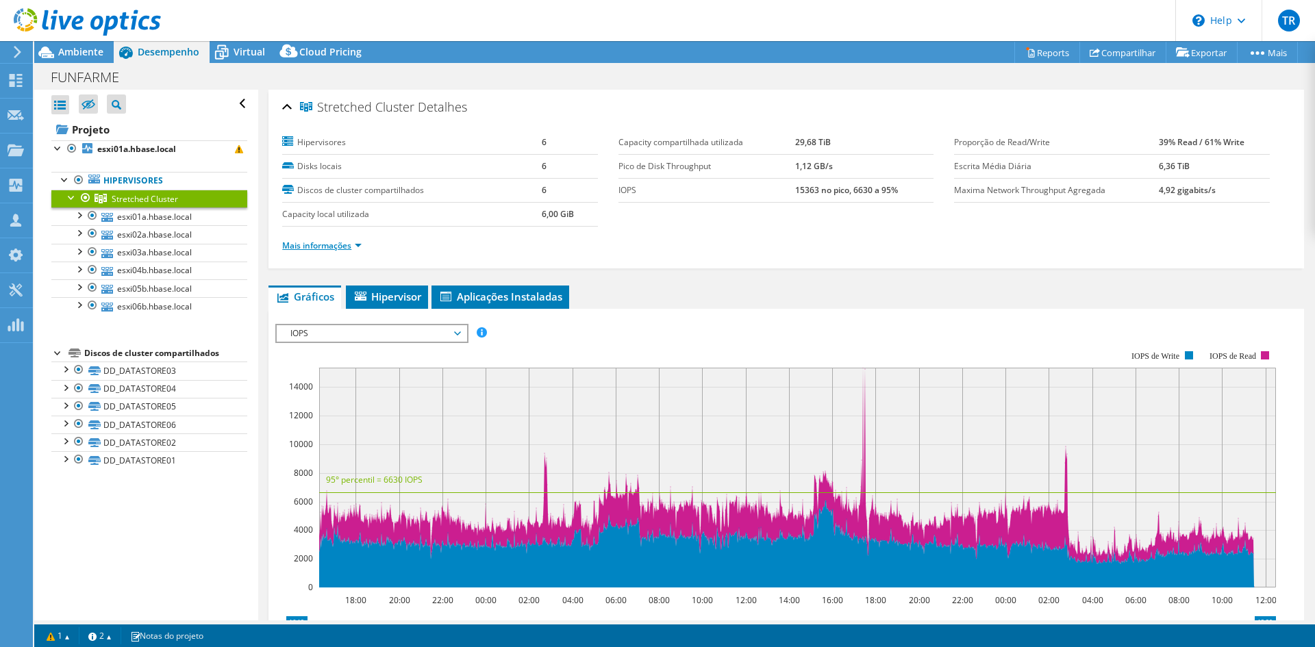
click at [345, 245] on link "Mais informações" at bounding box center [321, 246] width 79 height 12
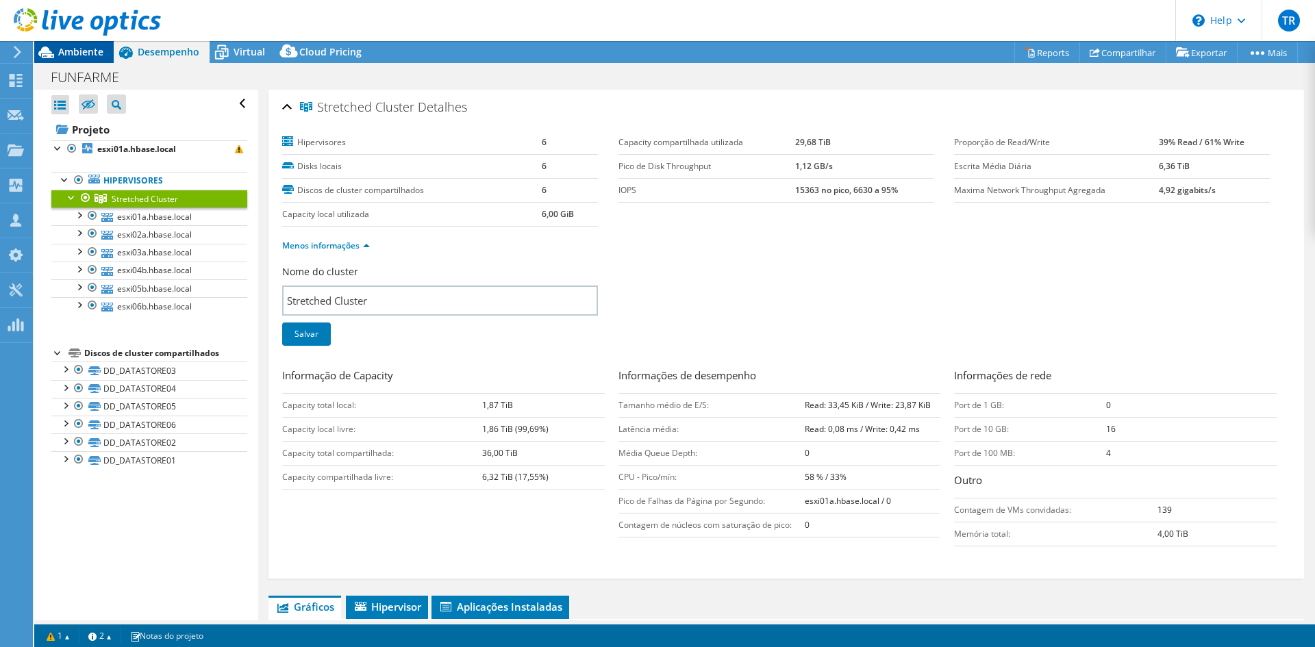
click at [71, 48] on span "Ambiente" at bounding box center [80, 51] width 45 height 13
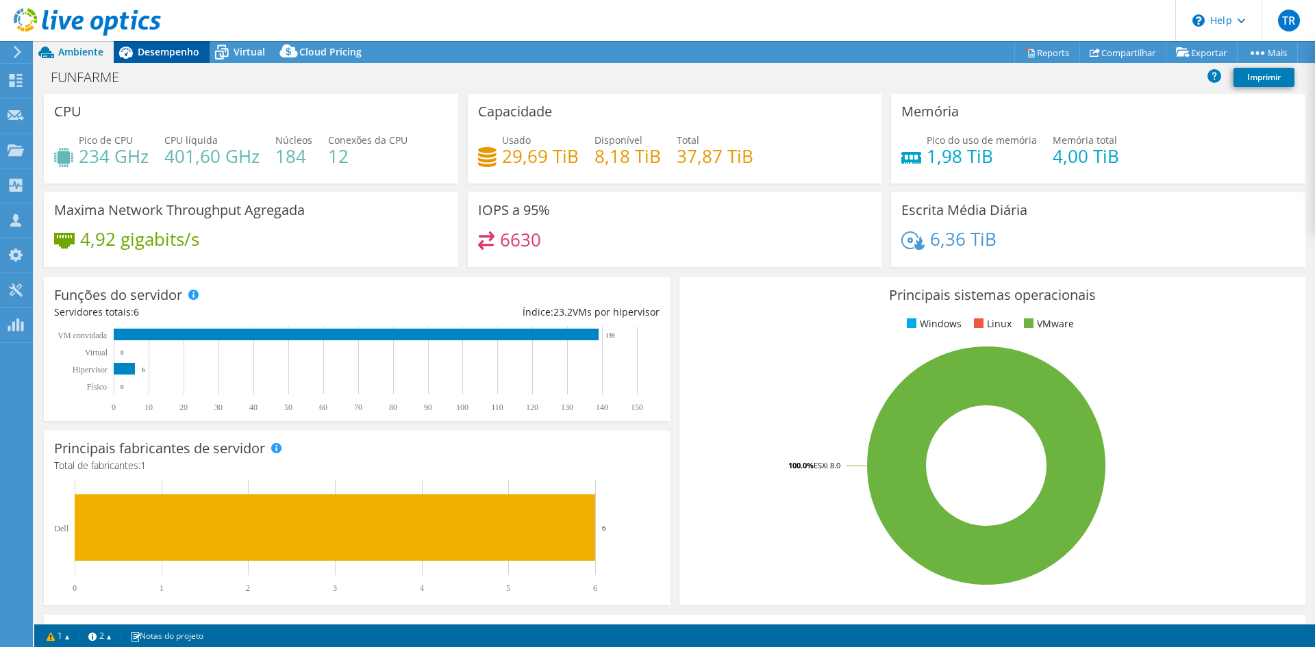
click at [168, 53] on span "Desempenho" at bounding box center [169, 51] width 62 height 13
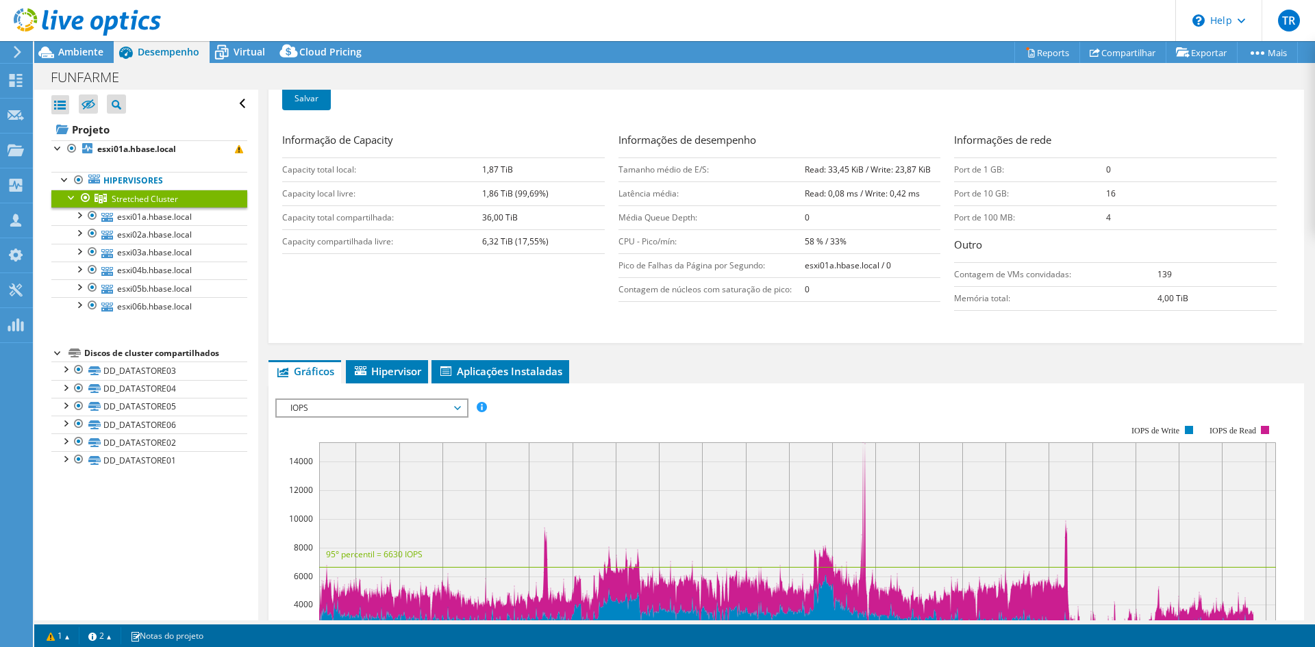
scroll to position [274, 0]
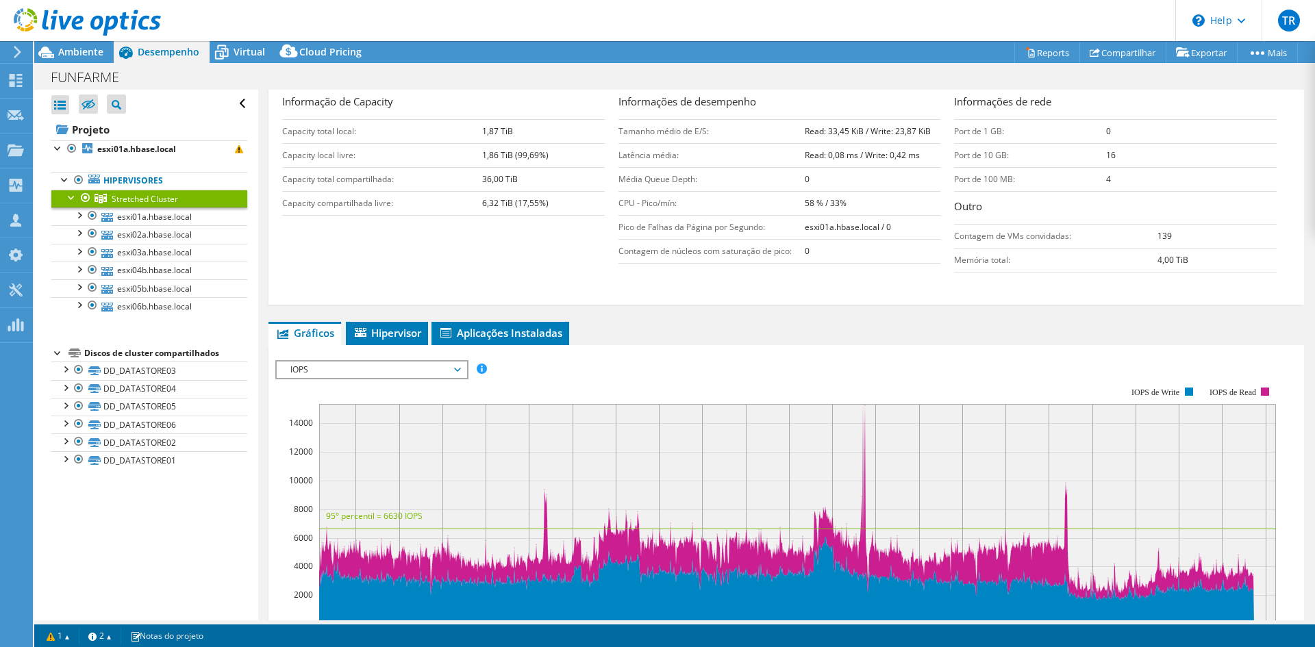
click at [327, 362] on span "IOPS" at bounding box center [372, 370] width 176 height 16
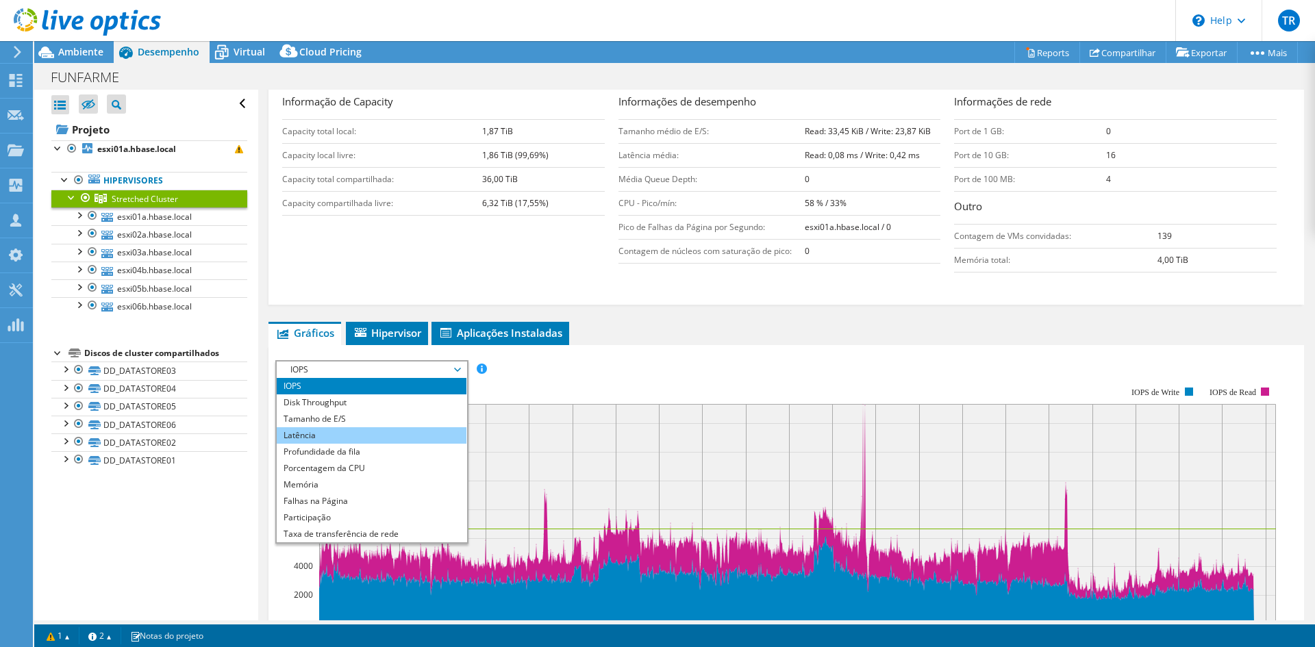
click at [326, 433] on li "Latência" at bounding box center [372, 435] width 190 height 16
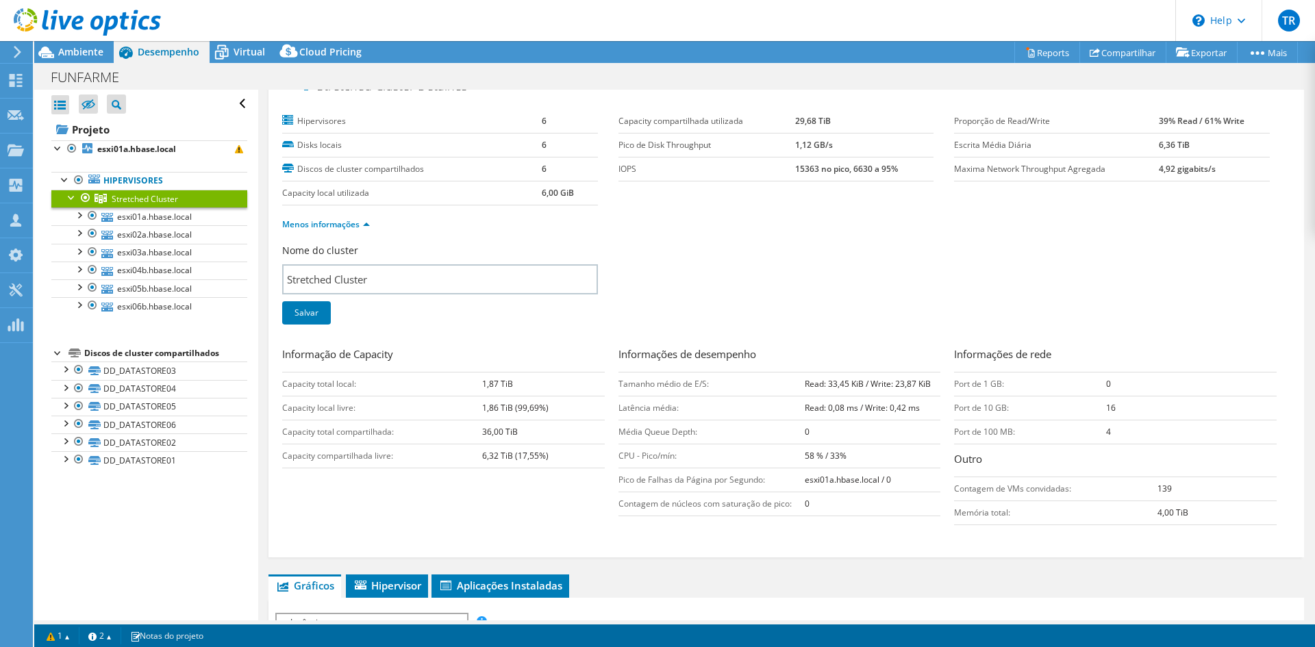
scroll to position [0, 0]
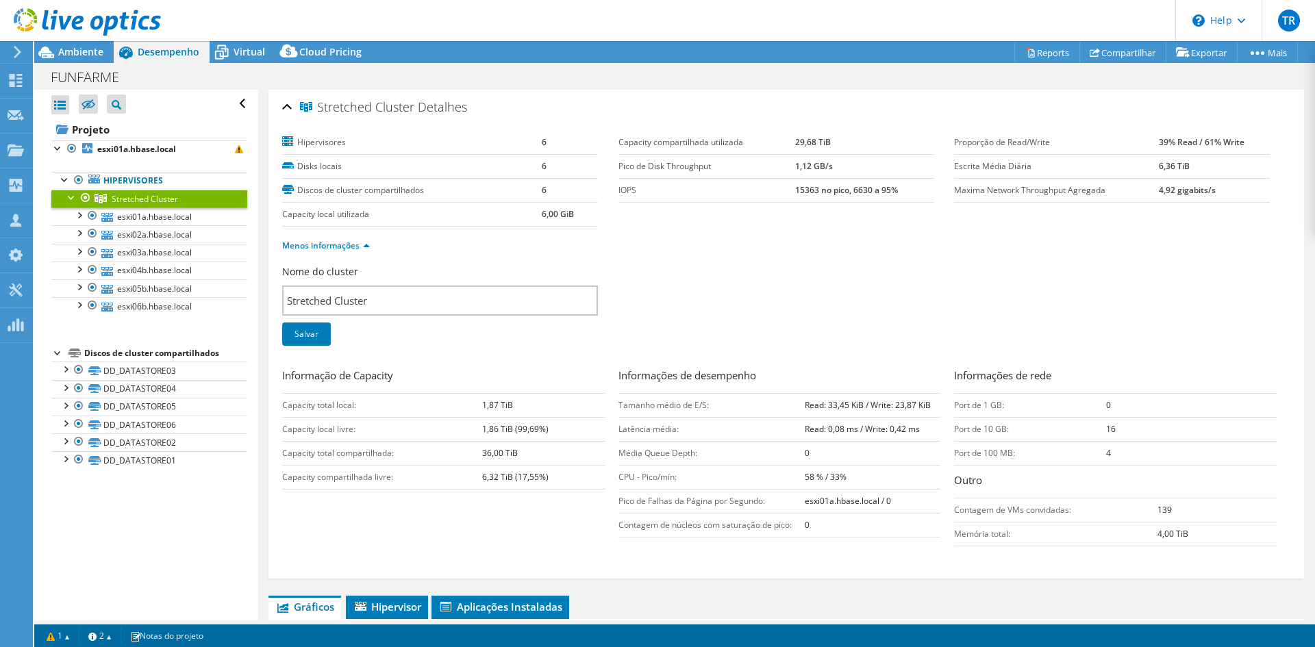
click at [693, 269] on div "Nome do cluster Stretched Cluster Salvar" at bounding box center [786, 314] width 1008 height 98
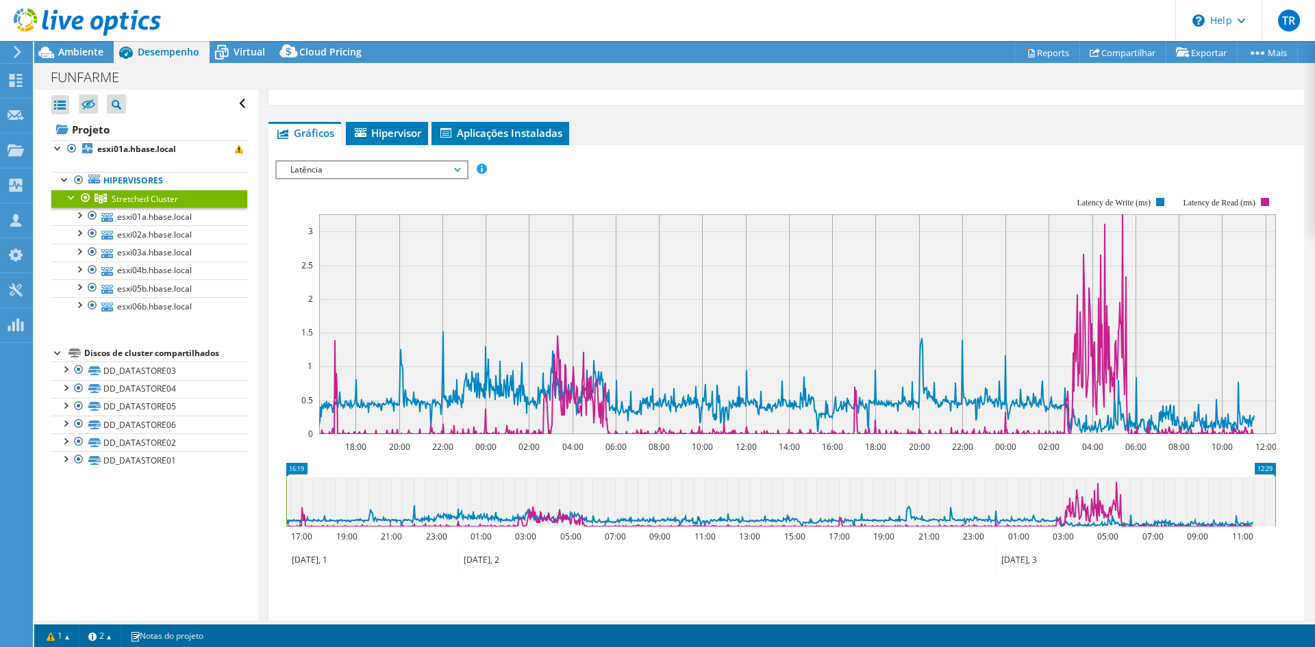
scroll to position [480, 0]
